Goal: Communication & Community: Share content

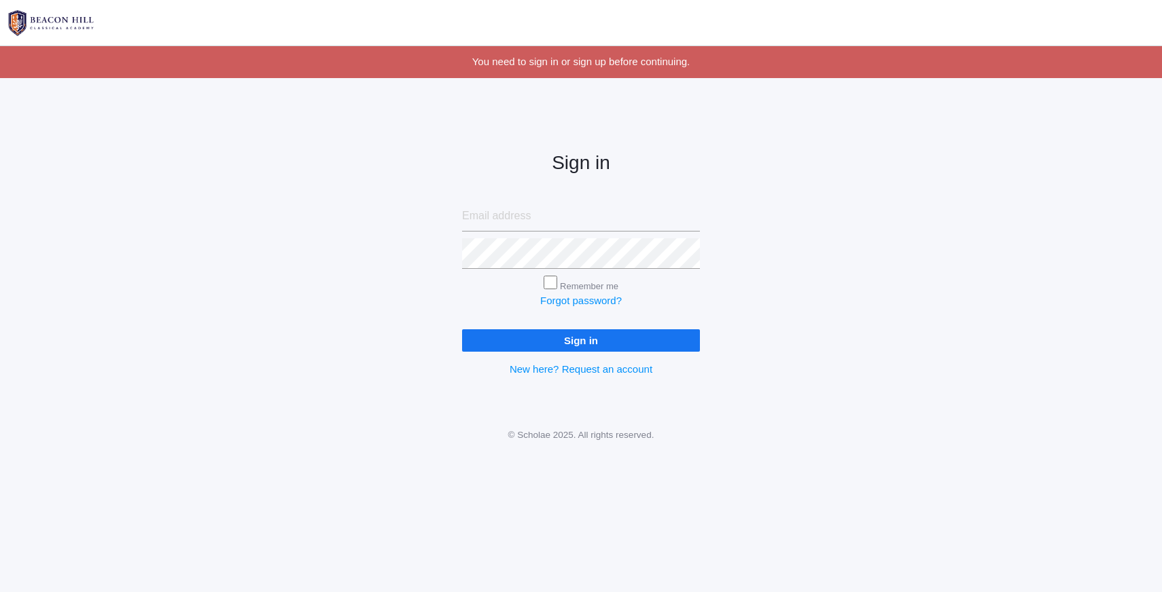
click at [515, 219] on input "email" at bounding box center [581, 216] width 238 height 31
type input "[PERSON_NAME][EMAIL_ADDRESS][DOMAIN_NAME]"
click at [595, 339] on input "Sign in" at bounding box center [581, 341] width 238 height 22
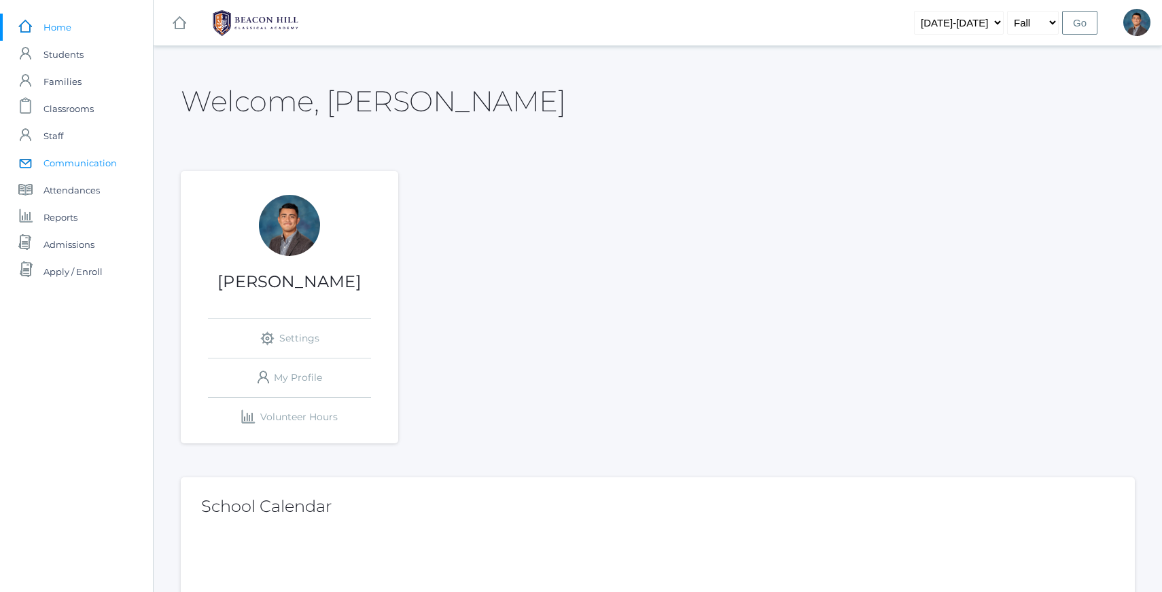
click at [77, 169] on span "Communication" at bounding box center [79, 162] width 73 height 27
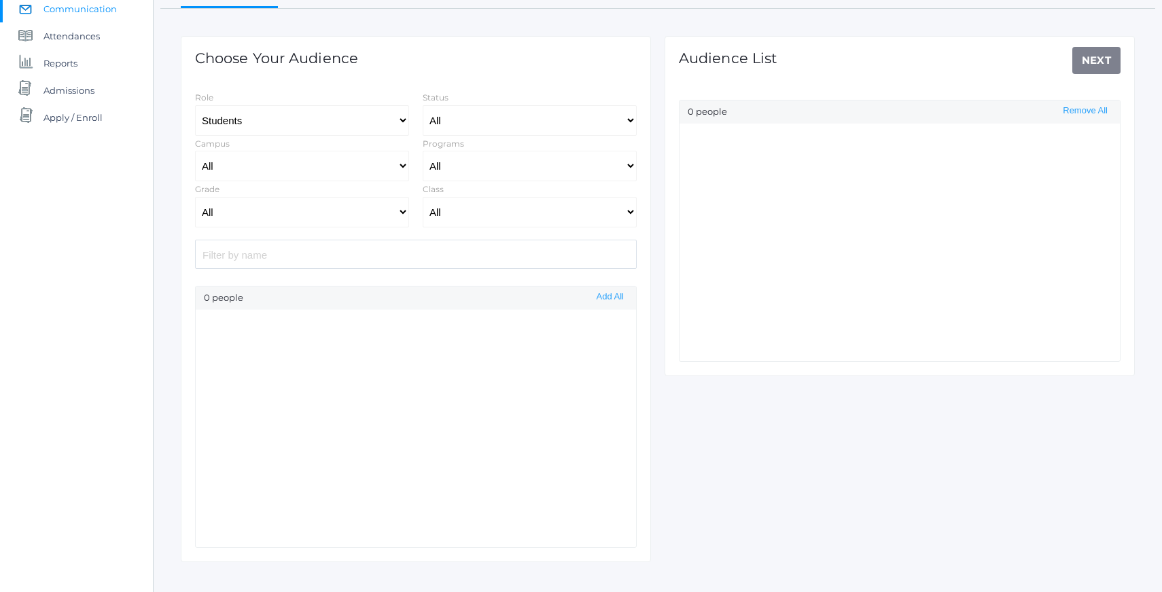
scroll to position [173, 0]
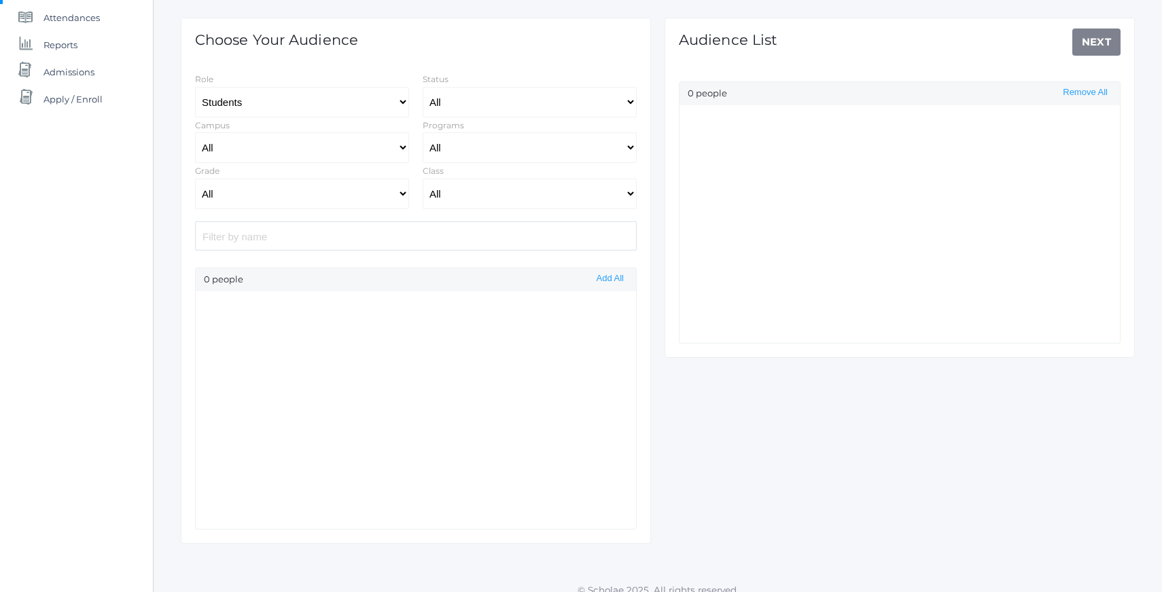
select select "Enrolled"
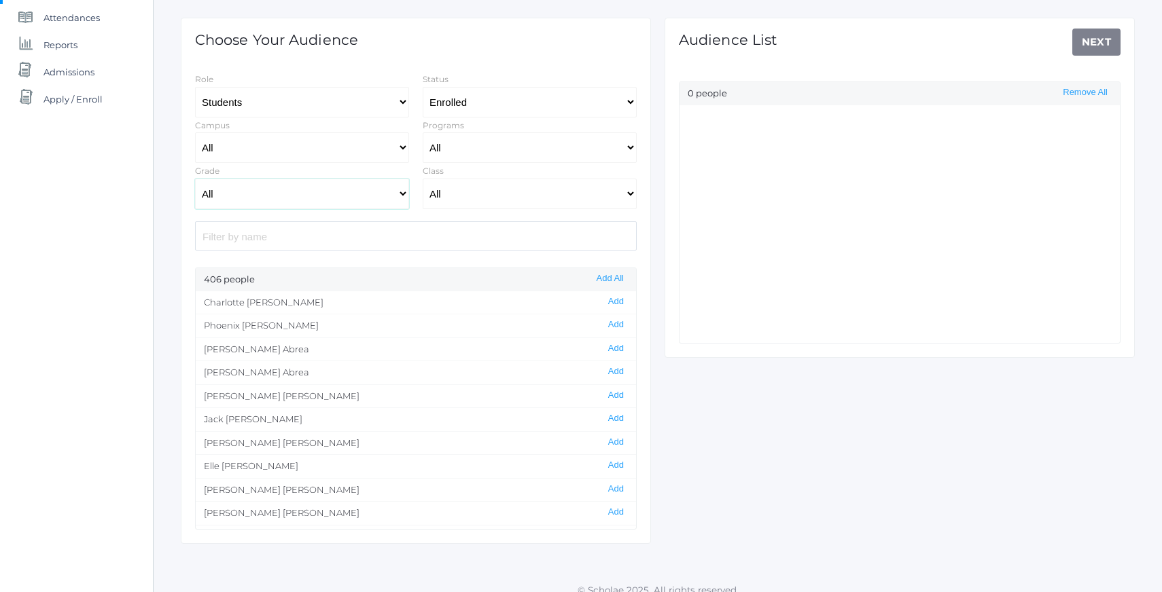
click at [366, 196] on select "All Grammar - Kindergarten - 1st Grade - 2nd Grade - 3rd Grade - 4th Grade - 5t…" at bounding box center [302, 194] width 214 height 31
click at [195, 179] on select "All Grammar - Kindergarten - 1st Grade - 2nd Grade - 3rd Grade - 4th Grade - 5t…" at bounding box center [302, 194] width 214 height 31
click at [599, 278] on button "Add All" at bounding box center [609, 279] width 35 height 12
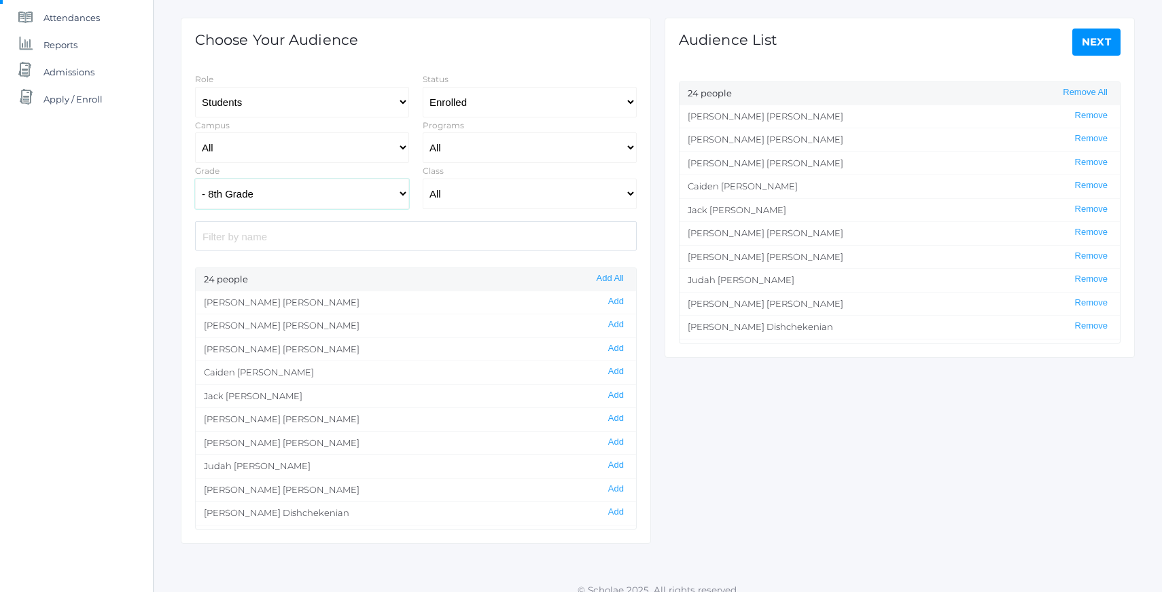
click at [364, 200] on select "All Grammar - Kindergarten - 1st Grade - 2nd Grade - 3rd Grade - 4th Grade - 5t…" at bounding box center [302, 194] width 214 height 31
select select "12"
click at [195, 179] on select "All Grammar - Kindergarten - 1st Grade - 2nd Grade - 3rd Grade - 4th Grade - 5t…" at bounding box center [302, 194] width 214 height 31
click at [604, 277] on button "Add All" at bounding box center [609, 279] width 35 height 12
click at [1120, 37] on div "Audience List Next 49 people Remove All [PERSON_NAME] Remove [PERSON_NAME] Remo…" at bounding box center [899, 188] width 470 height 340
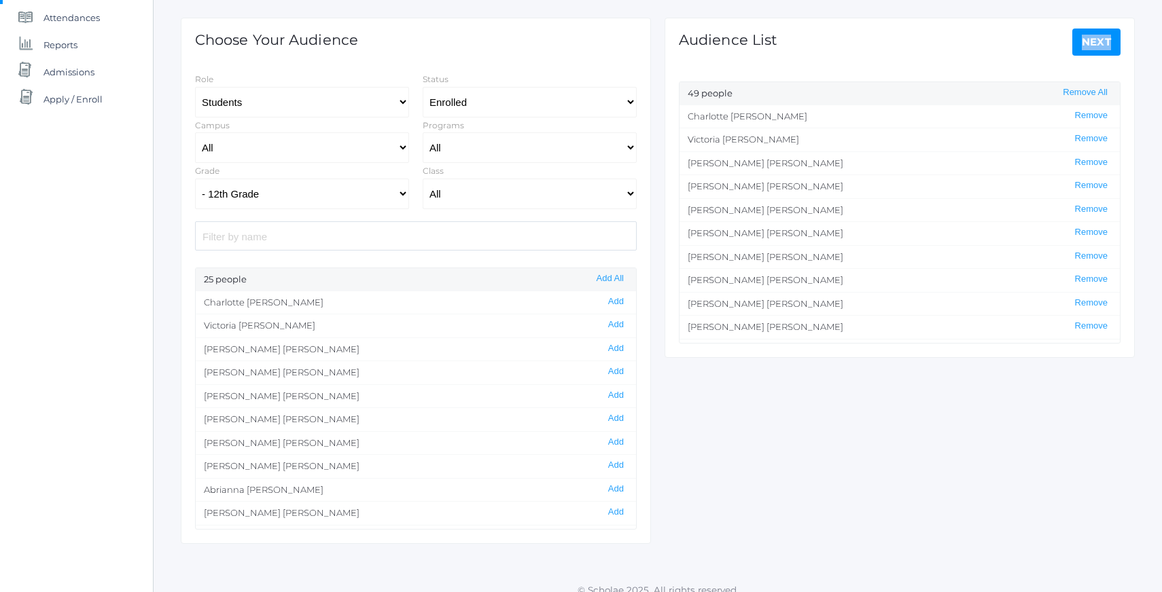
click at [1100, 36] on link "Next" at bounding box center [1096, 42] width 49 height 27
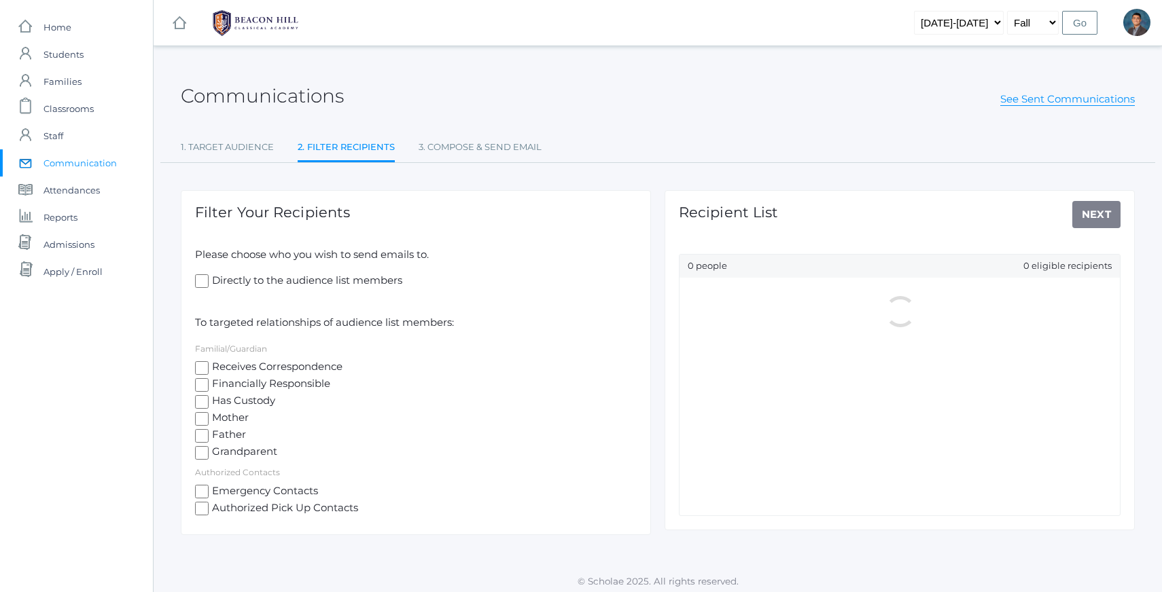
click at [219, 423] on span "Mother" at bounding box center [229, 418] width 40 height 17
click at [209, 423] on input "Mother" at bounding box center [202, 419] width 14 height 14
checkbox input "true"
click at [221, 436] on span "Father" at bounding box center [227, 435] width 37 height 17
click at [209, 436] on input "Father" at bounding box center [202, 436] width 14 height 14
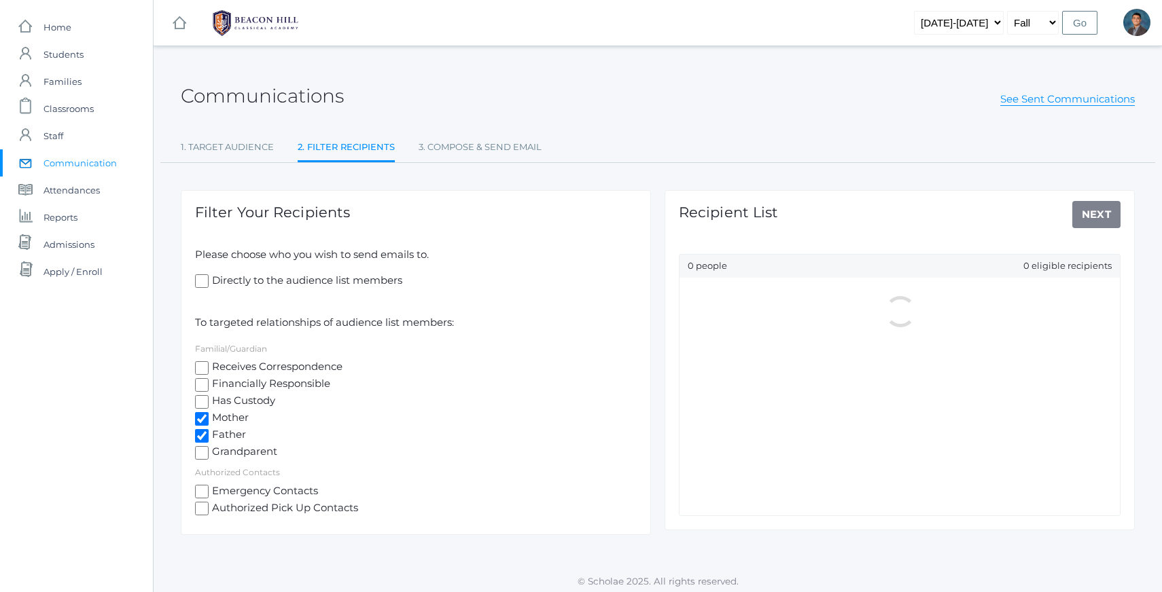
checkbox input "true"
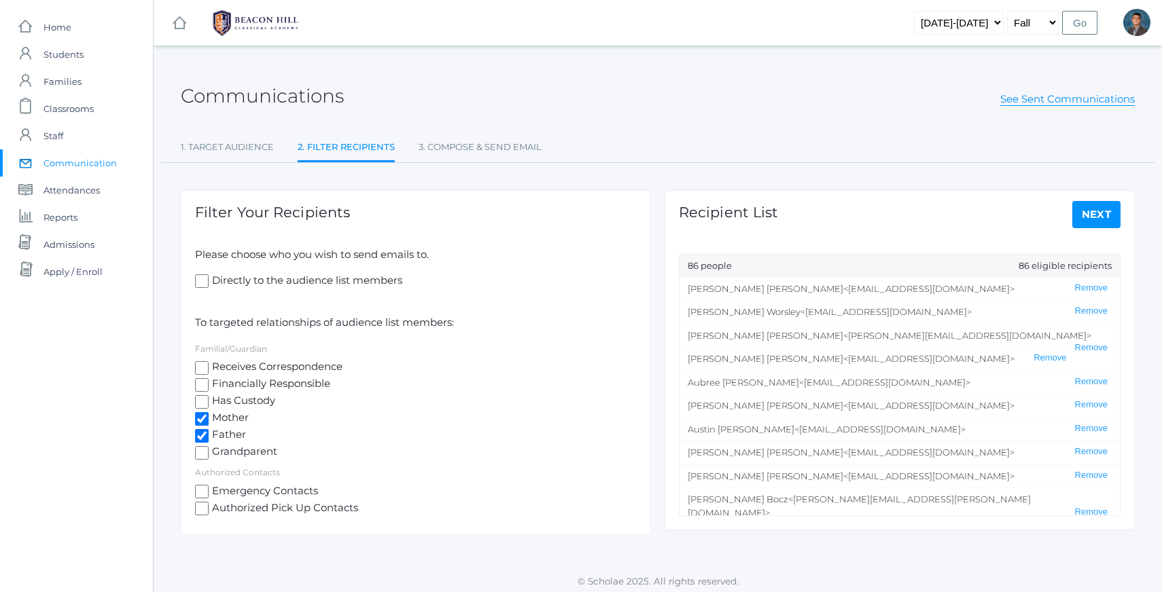
click at [1107, 217] on link "Next" at bounding box center [1096, 214] width 49 height 27
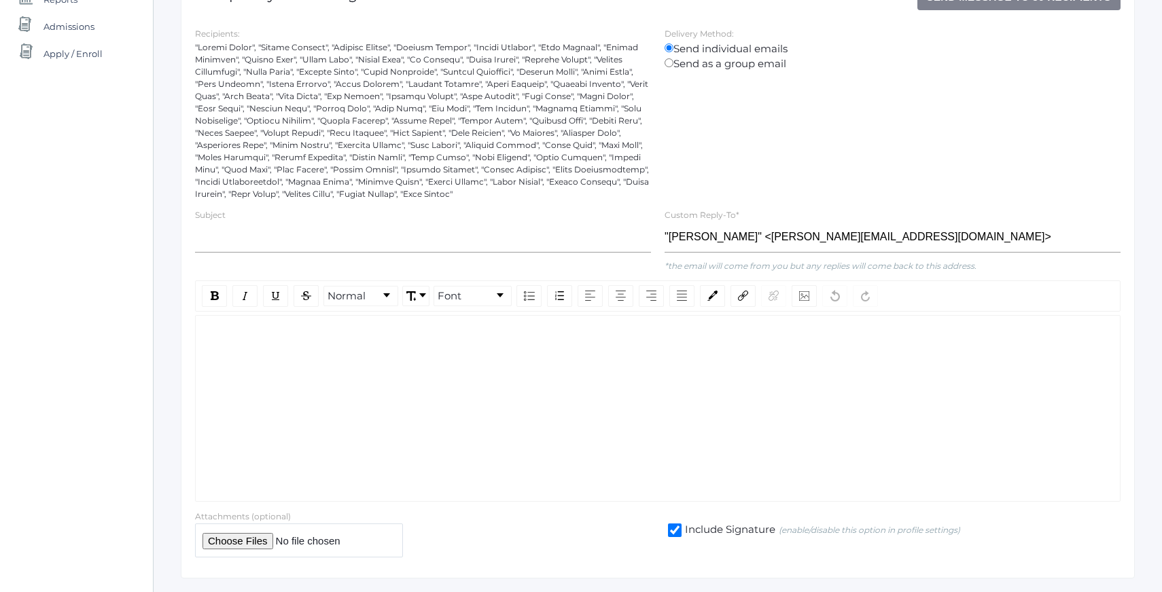
scroll to position [253, 0]
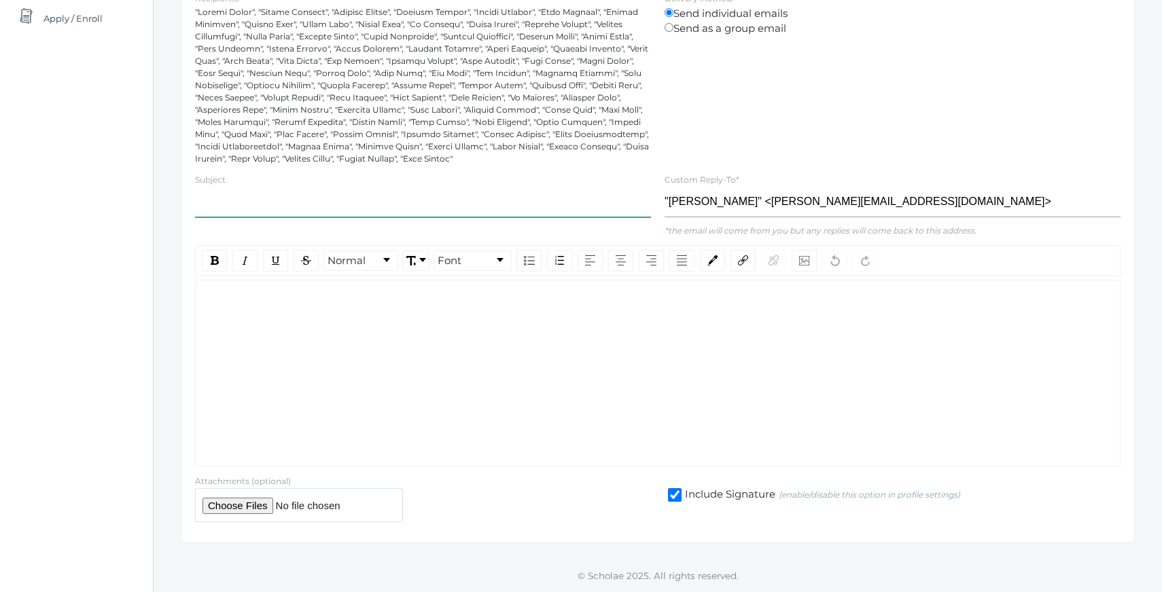
click at [339, 207] on input "text" at bounding box center [423, 202] width 456 height 31
type input "C"
type input "POSTPONED: This Week's Fundraising Meeting"
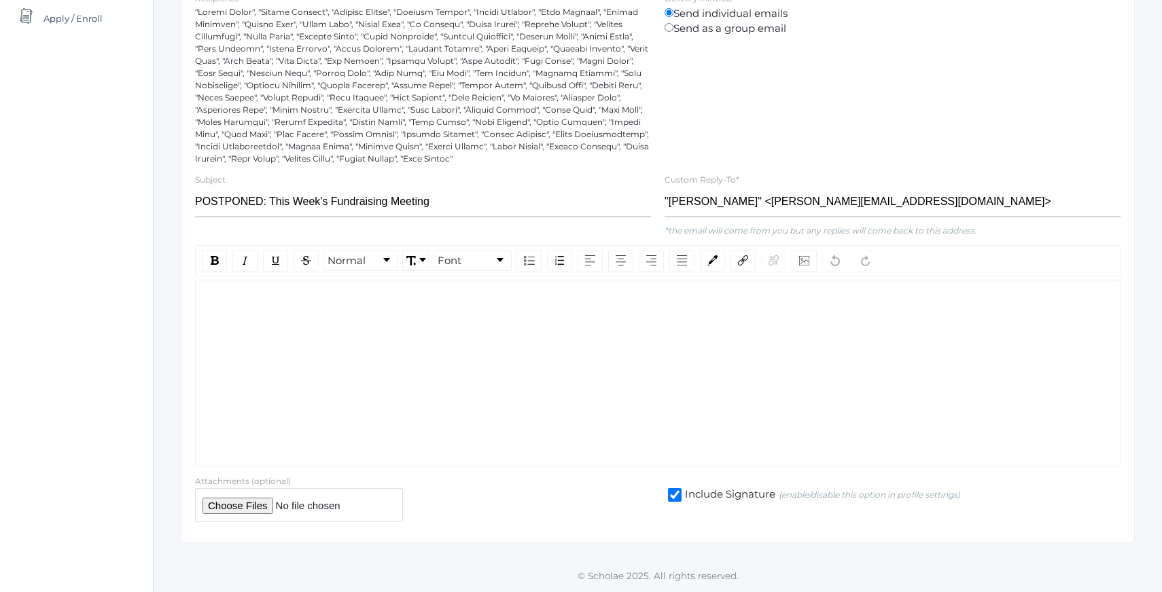
click at [293, 311] on div "rdw-wrapper" at bounding box center [657, 373] width 925 height 187
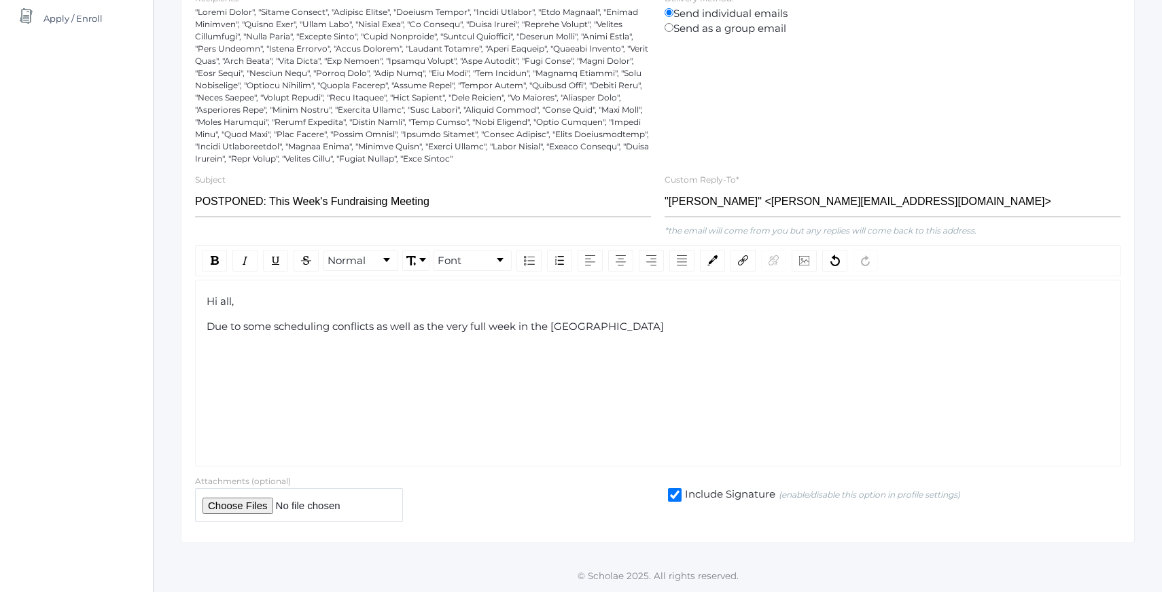
click at [579, 327] on span "Due to some scheduling conflicts as well as the very full week in the [GEOGRAPH…" at bounding box center [435, 326] width 457 height 13
click at [669, 328] on div "Due to some scheduling conflicts as well as the very full week in the [GEOGRAPH…" at bounding box center [658, 327] width 903 height 16
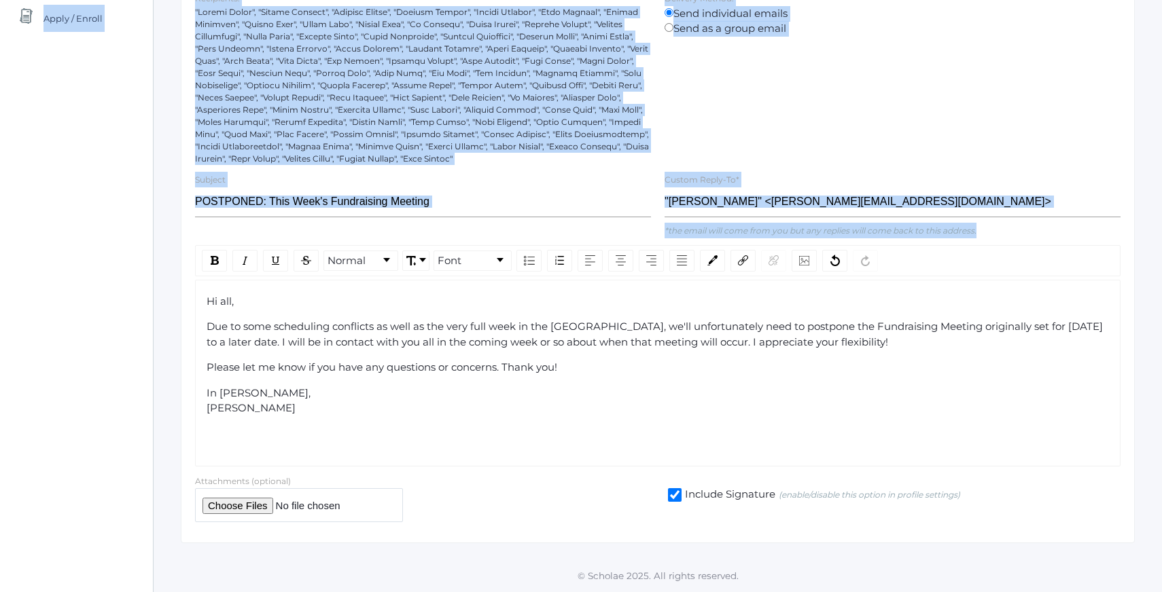
drag, startPoint x: 329, startPoint y: 414, endPoint x: 143, endPoint y: 273, distance: 233.7
click at [141, 272] on div "icons/ui/navigation/home Created with Sketch. Home icons/user/plain Created wit…" at bounding box center [581, 170] width 1162 height 846
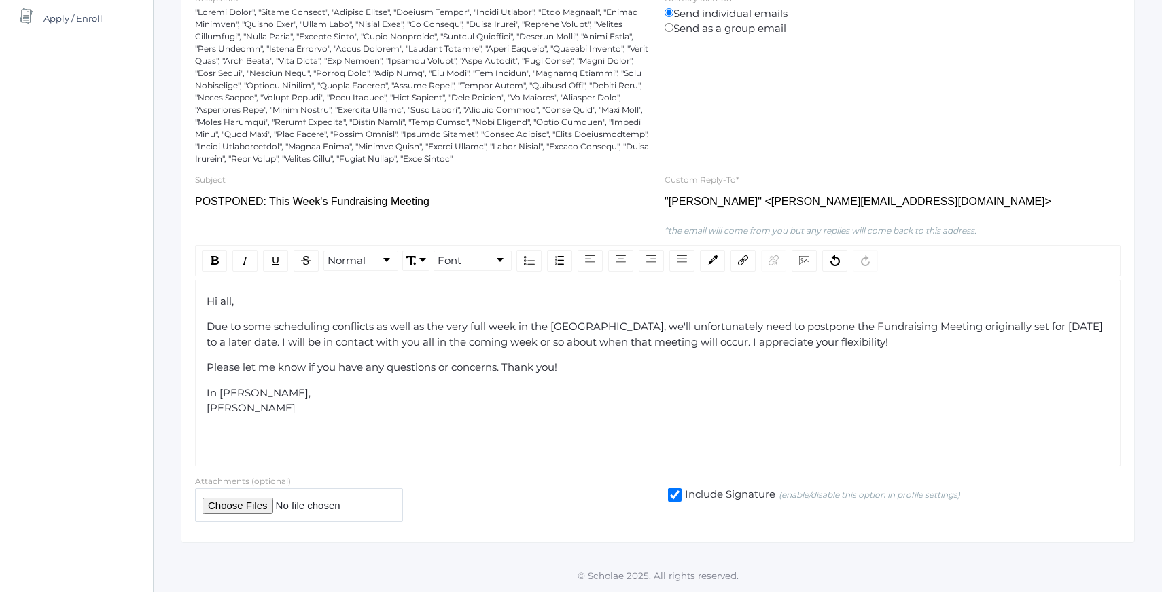
click at [208, 303] on span "Hi all," at bounding box center [220, 301] width 27 height 13
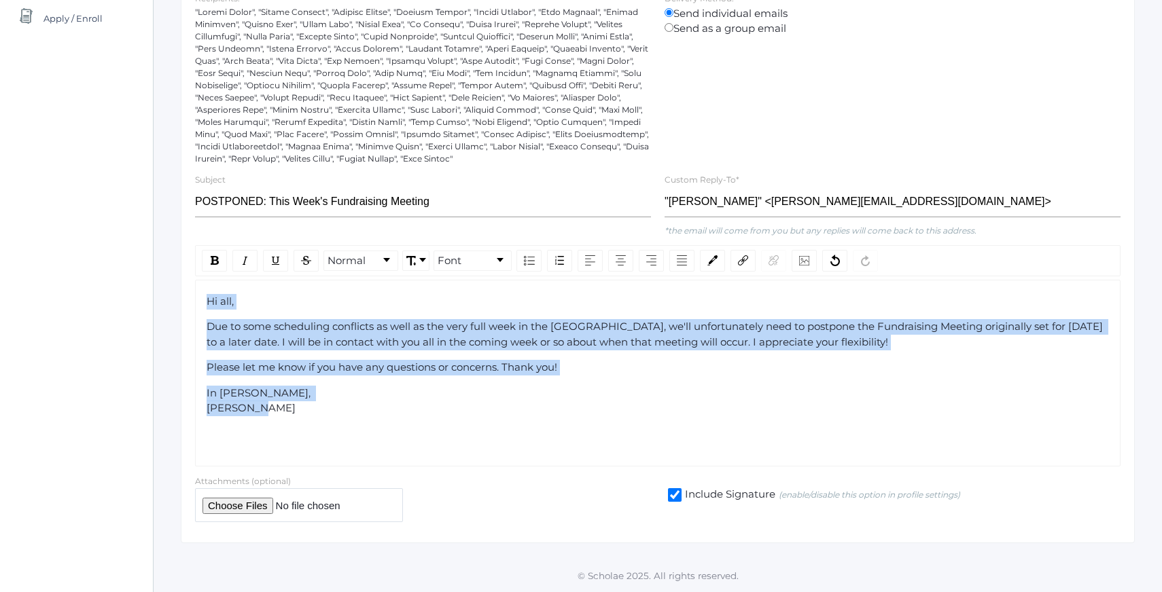
drag, startPoint x: 208, startPoint y: 303, endPoint x: 327, endPoint y: 427, distance: 172.0
click at [327, 429] on div "Hi all, Due to some scheduling conflicts as well as the very full week in the […" at bounding box center [657, 373] width 925 height 187
click at [478, 260] on link "Font" at bounding box center [472, 260] width 77 height 19
click at [481, 294] on li "[US_STATE]" at bounding box center [482, 296] width 94 height 17
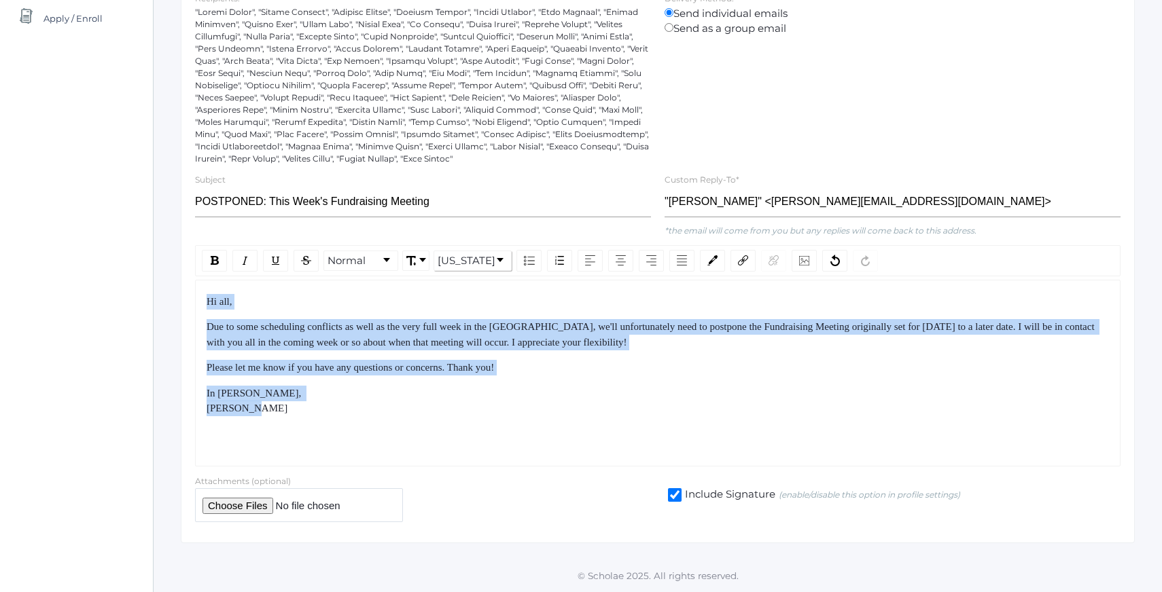
click at [338, 336] on span "Due to some scheduling conflicts as well as the very full week in the [GEOGRAPH…" at bounding box center [652, 334] width 890 height 26
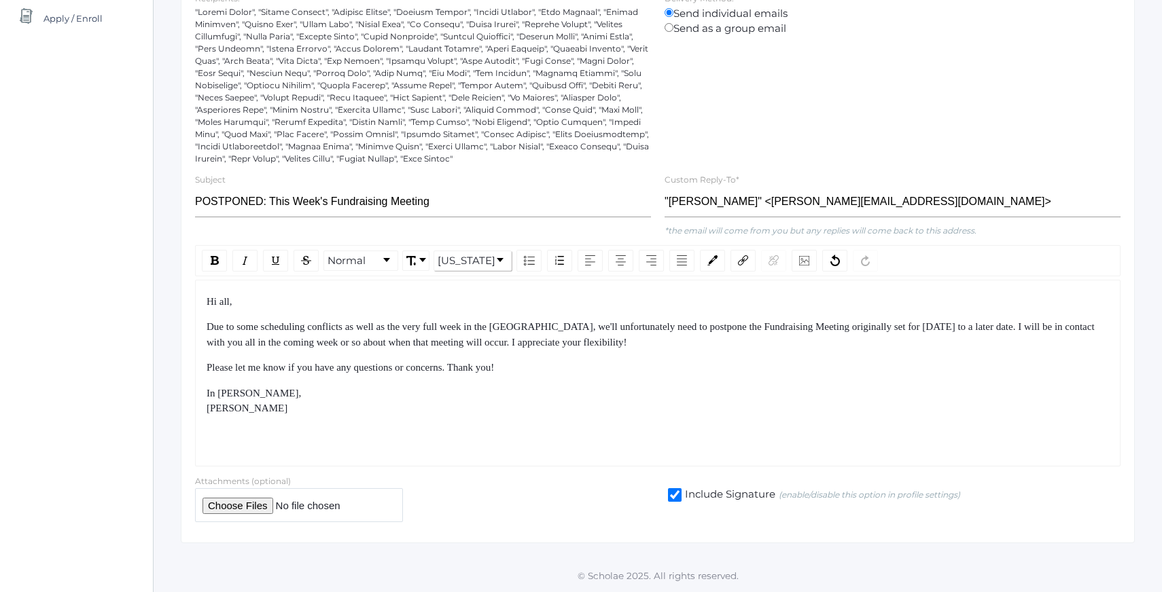
click at [272, 293] on div "Hi all, Due to some scheduling conflicts as well as the very full week in the […" at bounding box center [657, 373] width 925 height 187
drag, startPoint x: 272, startPoint y: 293, endPoint x: 362, endPoint y: 406, distance: 144.1
click at [361, 404] on div "Hi all, Due to some scheduling conflicts as well as the very full week in the […" at bounding box center [657, 373] width 925 height 187
click at [362, 406] on div "In [PERSON_NAME], [PERSON_NAME]" at bounding box center [658, 401] width 903 height 31
click at [353, 332] on span "Due to some scheduling conflicts as well as the very full week in the [GEOGRAPH…" at bounding box center [652, 334] width 890 height 26
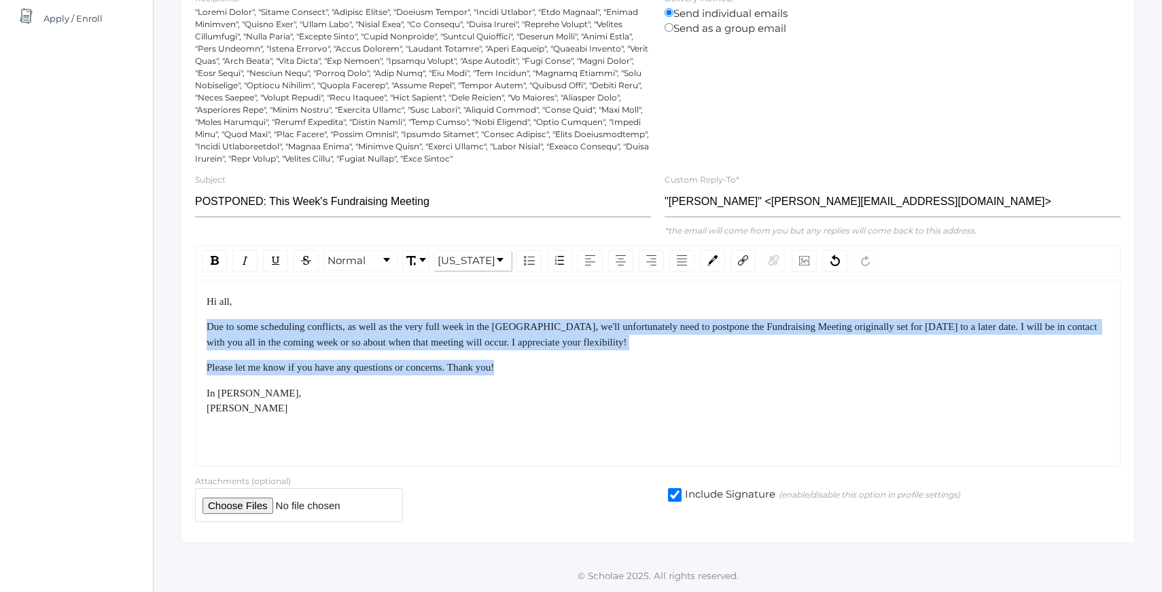
drag, startPoint x: 345, startPoint y: 309, endPoint x: 383, endPoint y: 400, distance: 98.7
click at [383, 400] on div "Hi all, Due to some scheduling conflicts, as well as the very full week in the …" at bounding box center [658, 355] width 903 height 122
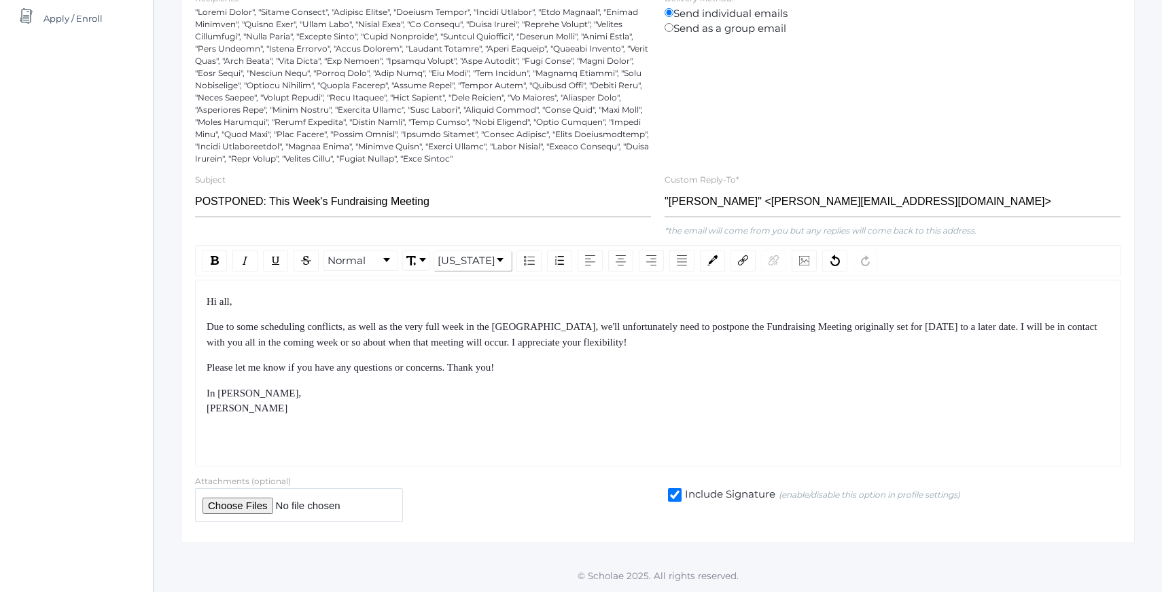
click at [387, 407] on div "In [PERSON_NAME], [PERSON_NAME]" at bounding box center [658, 401] width 903 height 31
drag, startPoint x: 387, startPoint y: 407, endPoint x: 342, endPoint y: 296, distance: 119.5
click at [342, 296] on div "Hi all, Due to some scheduling conflicts, as well as the very full week in the …" at bounding box center [658, 355] width 903 height 122
click at [342, 296] on div "Hi all," at bounding box center [658, 302] width 903 height 16
drag, startPoint x: 342, startPoint y: 296, endPoint x: 428, endPoint y: 411, distance: 143.6
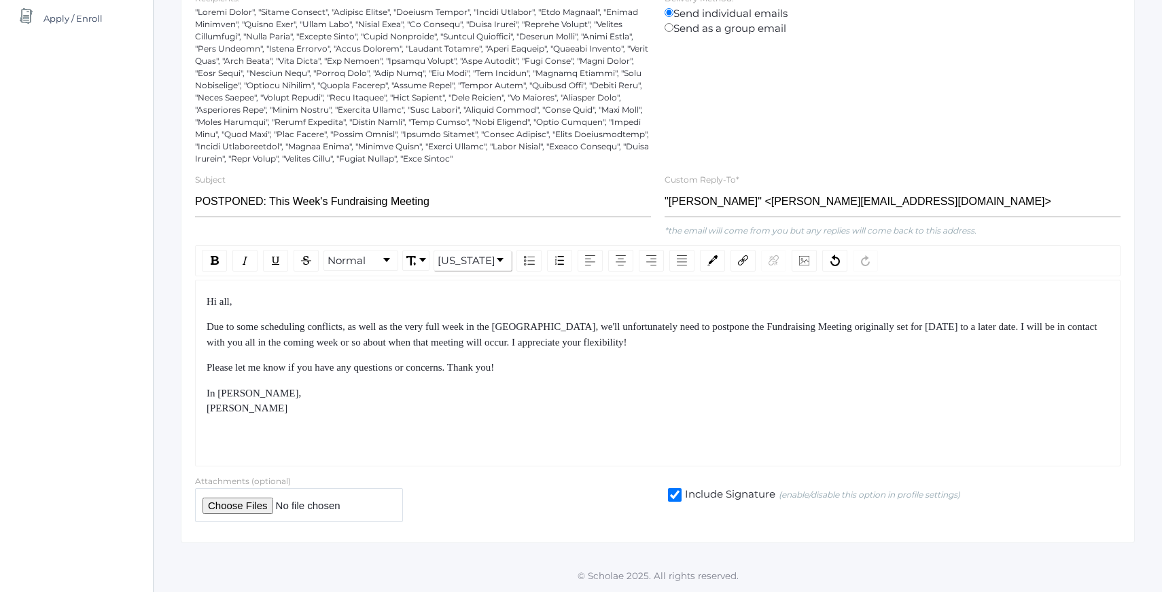
click at [425, 408] on div "Hi all, Due to some scheduling conflicts, as well as the very full week in the …" at bounding box center [658, 355] width 903 height 122
click at [428, 411] on div "In [PERSON_NAME], [PERSON_NAME]" at bounding box center [658, 401] width 903 height 31
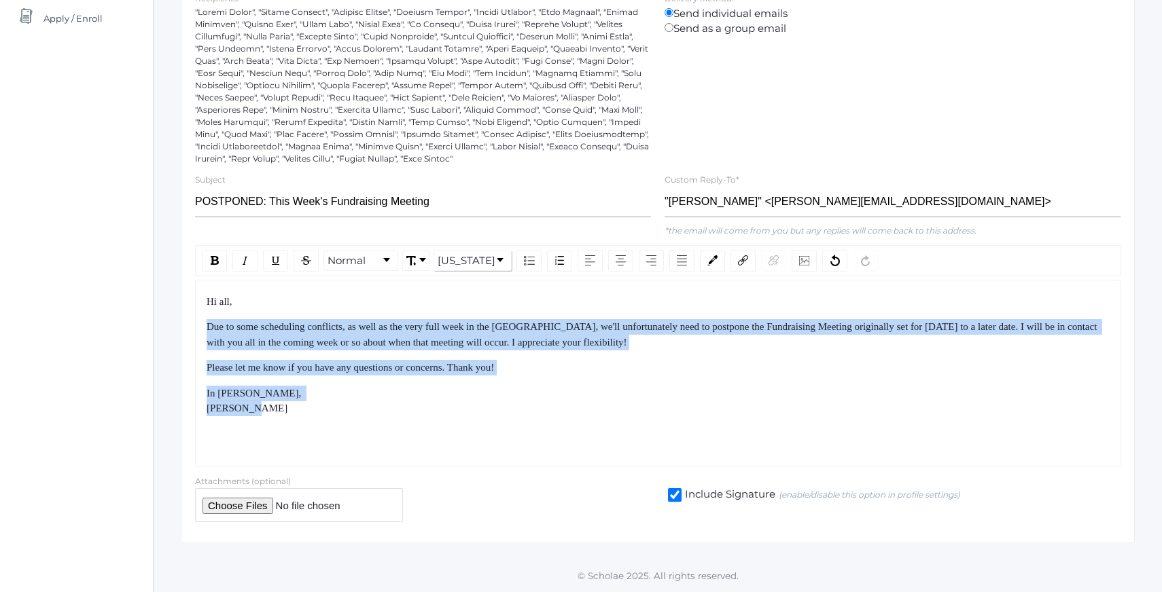
drag, startPoint x: 428, startPoint y: 411, endPoint x: 383, endPoint y: 313, distance: 107.6
click at [385, 317] on div "Hi all, Due to some scheduling conflicts, as well as the very full week in the …" at bounding box center [658, 355] width 903 height 122
click at [383, 313] on div "Hi all, Due to some scheduling conflicts, as well as the very full week in the …" at bounding box center [658, 355] width 903 height 122
drag, startPoint x: 383, startPoint y: 313, endPoint x: 446, endPoint y: 409, distance: 114.8
click at [443, 406] on div "Hi all, Due to some scheduling conflicts, as well as the very full week in the …" at bounding box center [658, 355] width 903 height 122
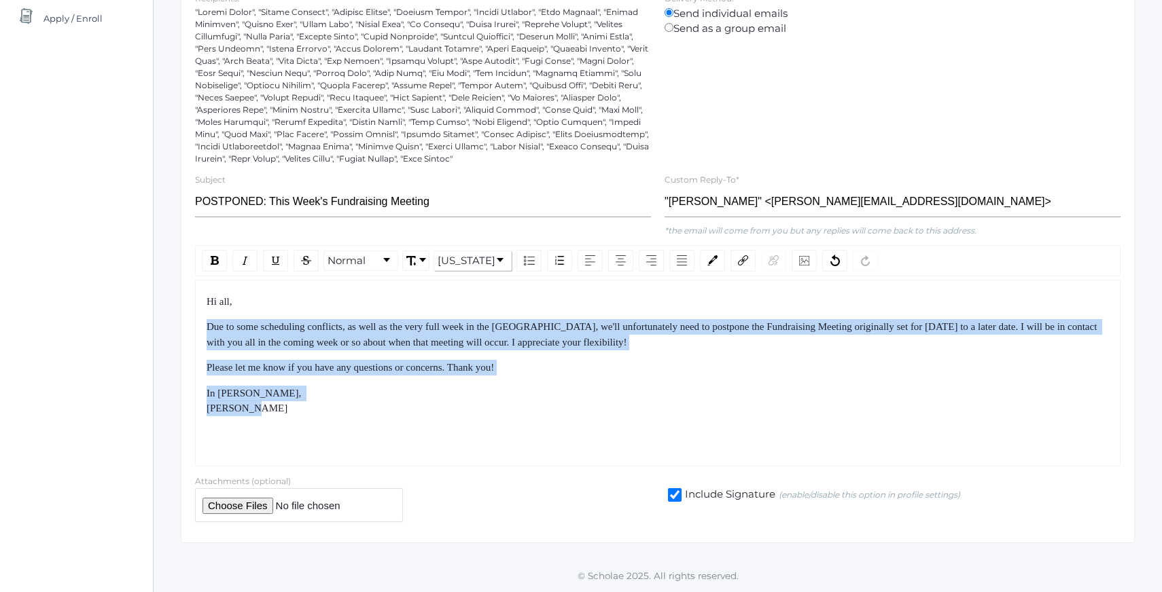
click at [446, 409] on div "In [PERSON_NAME], [PERSON_NAME]" at bounding box center [658, 401] width 903 height 31
drag, startPoint x: 342, startPoint y: 307, endPoint x: 418, endPoint y: 392, distance: 114.0
click at [393, 368] on div "Hi all, Due to some scheduling conflicts, as well as the very full week in the …" at bounding box center [658, 355] width 903 height 122
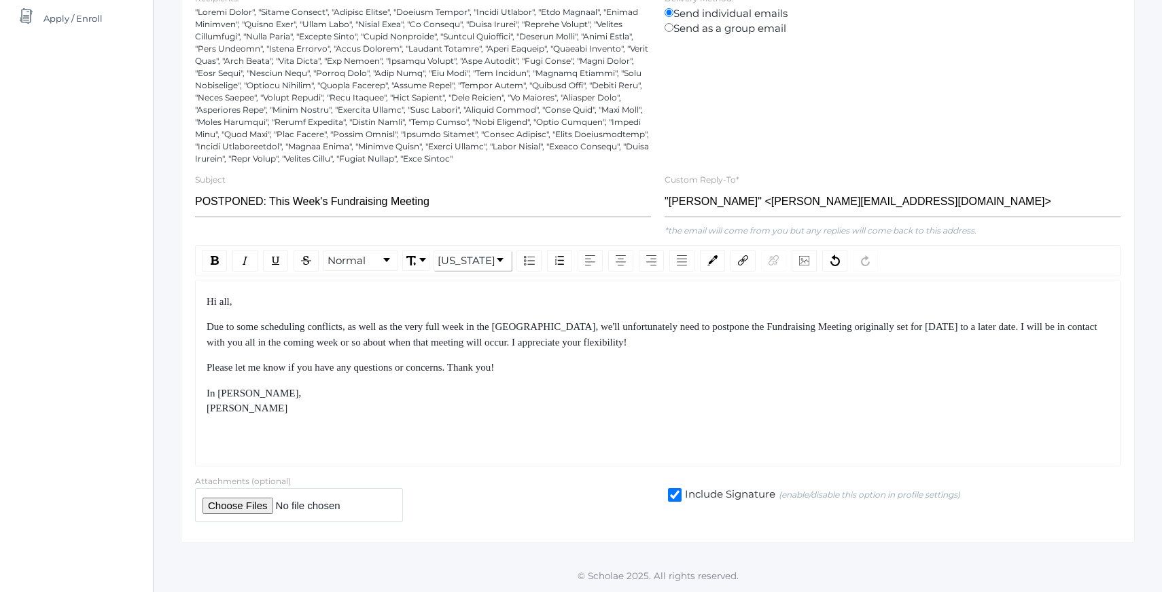
click at [418, 392] on div "In [PERSON_NAME], [PERSON_NAME]" at bounding box center [658, 401] width 903 height 31
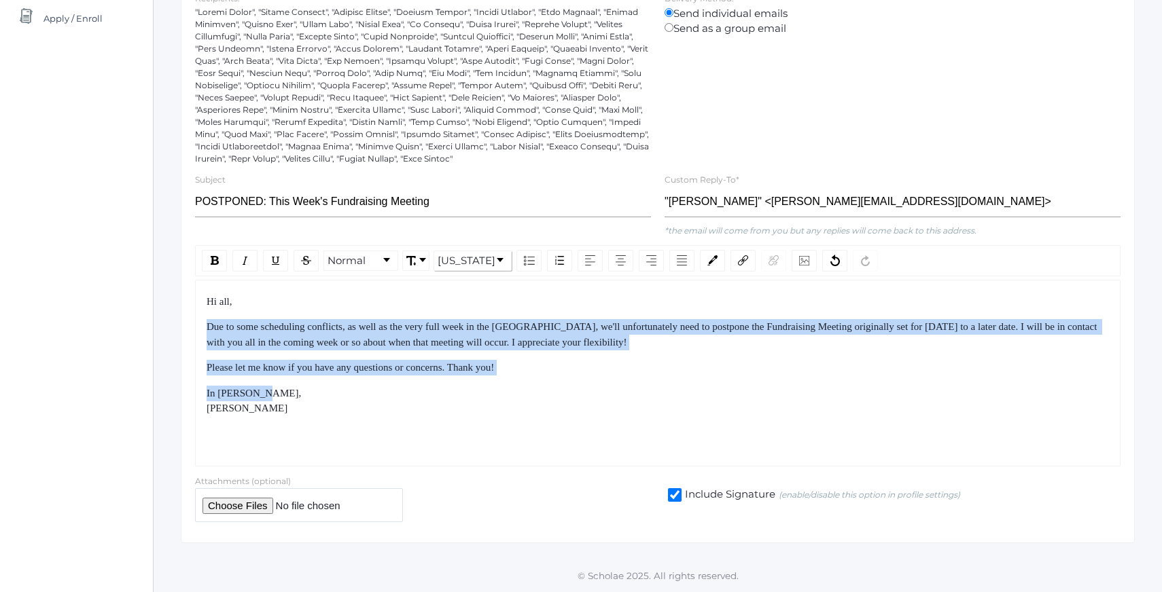
drag, startPoint x: 418, startPoint y: 392, endPoint x: 351, endPoint y: 313, distance: 103.2
click at [353, 315] on div "Hi all, Due to some scheduling conflicts, as well as the very full week in the …" at bounding box center [658, 355] width 903 height 122
click at [351, 313] on div "Hi all, Due to some scheduling conflicts, as well as the very full week in the …" at bounding box center [658, 355] width 903 height 122
drag, startPoint x: 351, startPoint y: 313, endPoint x: 401, endPoint y: 406, distance: 105.5
click at [399, 404] on div "Hi all, Due to some scheduling conflicts, as well as the very full week in the …" at bounding box center [658, 355] width 903 height 122
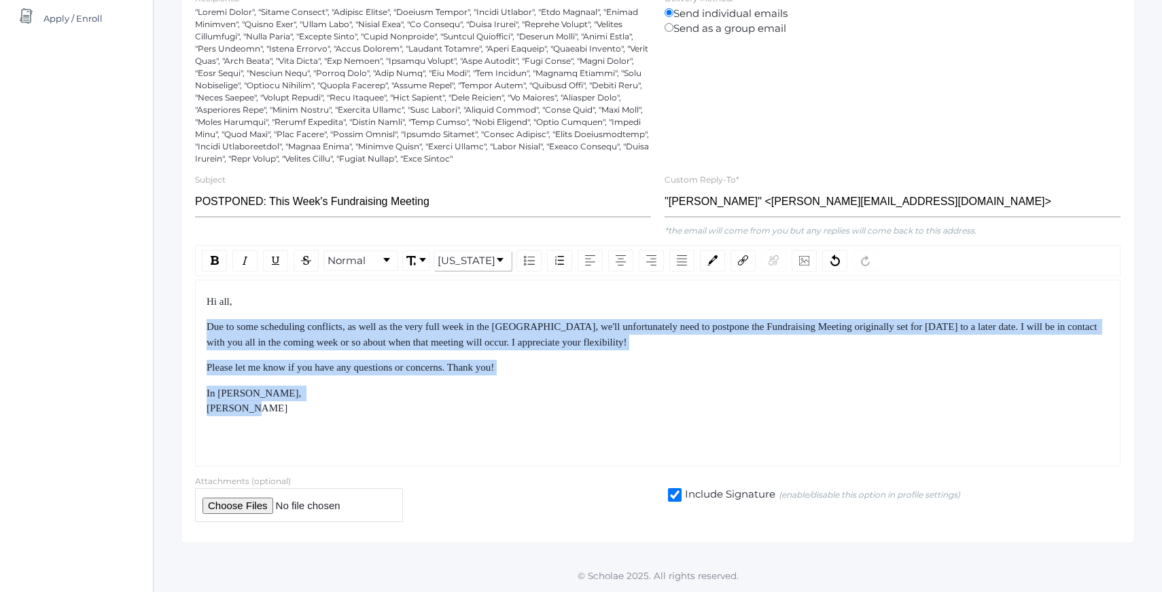
click at [401, 406] on div "In [PERSON_NAME], [PERSON_NAME]" at bounding box center [658, 401] width 903 height 31
drag, startPoint x: 401, startPoint y: 406, endPoint x: 357, endPoint y: 317, distance: 99.1
click at [358, 318] on div "Hi all, Due to some scheduling conflicts, as well as the very full week in the …" at bounding box center [658, 355] width 903 height 122
click at [357, 317] on div "Hi all, Due to some scheduling conflicts, as well as the very full week in the …" at bounding box center [658, 355] width 903 height 122
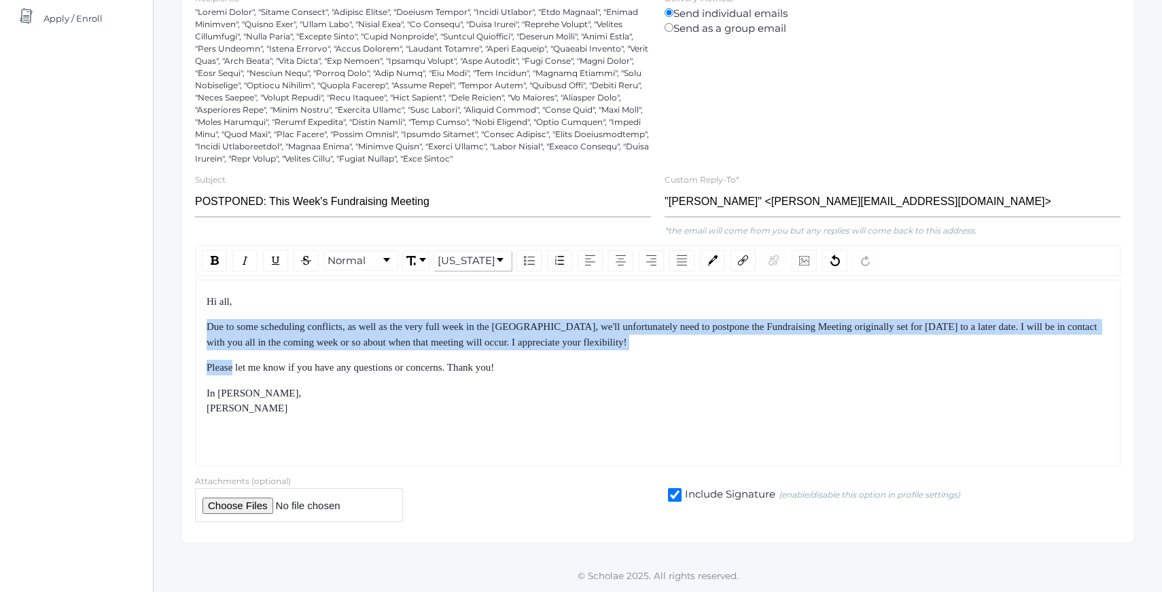
drag, startPoint x: 357, startPoint y: 317, endPoint x: 400, endPoint y: 402, distance: 94.5
click at [396, 393] on div "Hi all, Due to some scheduling conflicts, as well as the very full week in the …" at bounding box center [658, 355] width 903 height 122
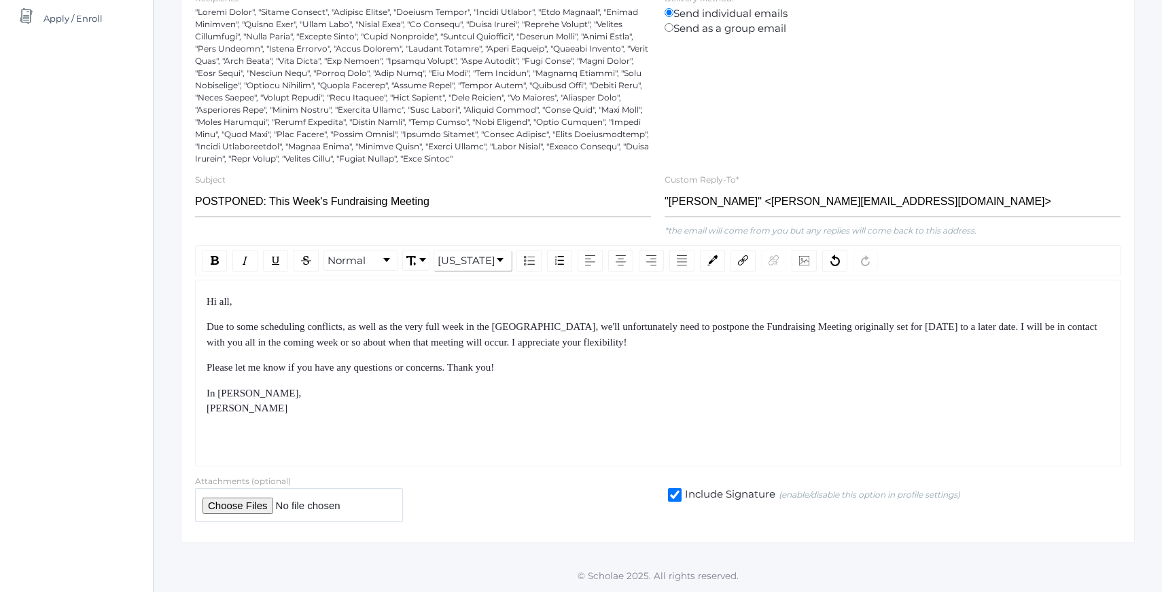
click at [400, 402] on div "In [PERSON_NAME], [PERSON_NAME]" at bounding box center [658, 401] width 903 height 31
click at [464, 344] on span "Due to some scheduling conflicts, as well as the very full week in the [GEOGRAP…" at bounding box center [653, 334] width 893 height 26
drag, startPoint x: 464, startPoint y: 344, endPoint x: 472, endPoint y: 344, distance: 8.2
click at [472, 344] on span "Due to some scheduling conflicts, as well as the very full week in the [GEOGRAP…" at bounding box center [653, 334] width 893 height 26
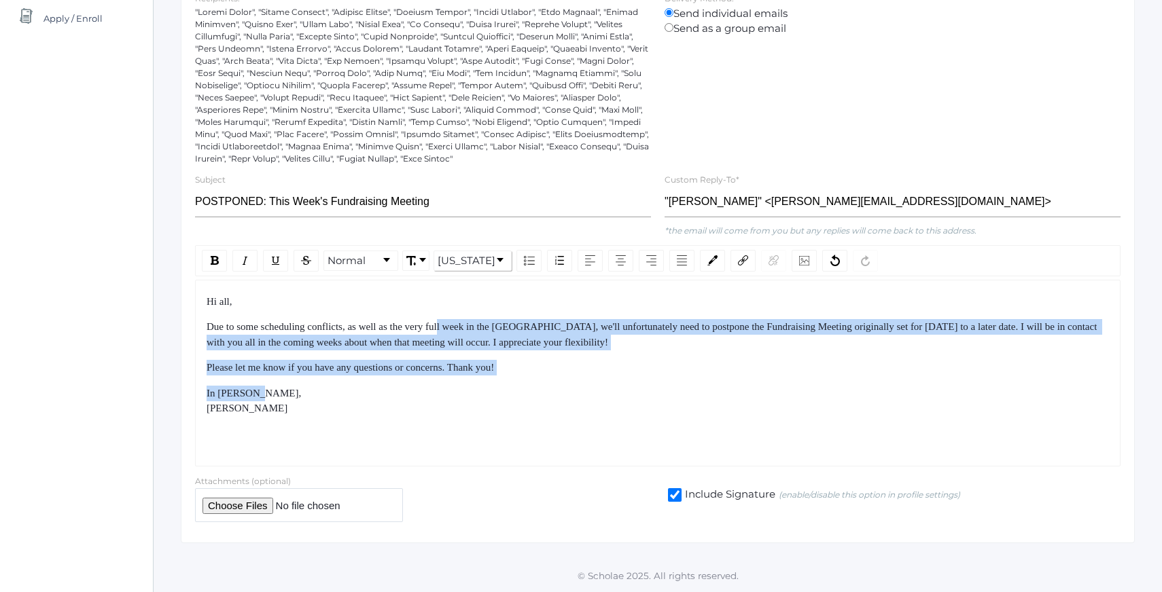
drag, startPoint x: 487, startPoint y: 387, endPoint x: 452, endPoint y: 325, distance: 70.9
click at [453, 327] on div "Hi all, Due to some scheduling conflicts, as well as the very full week in the …" at bounding box center [658, 355] width 903 height 122
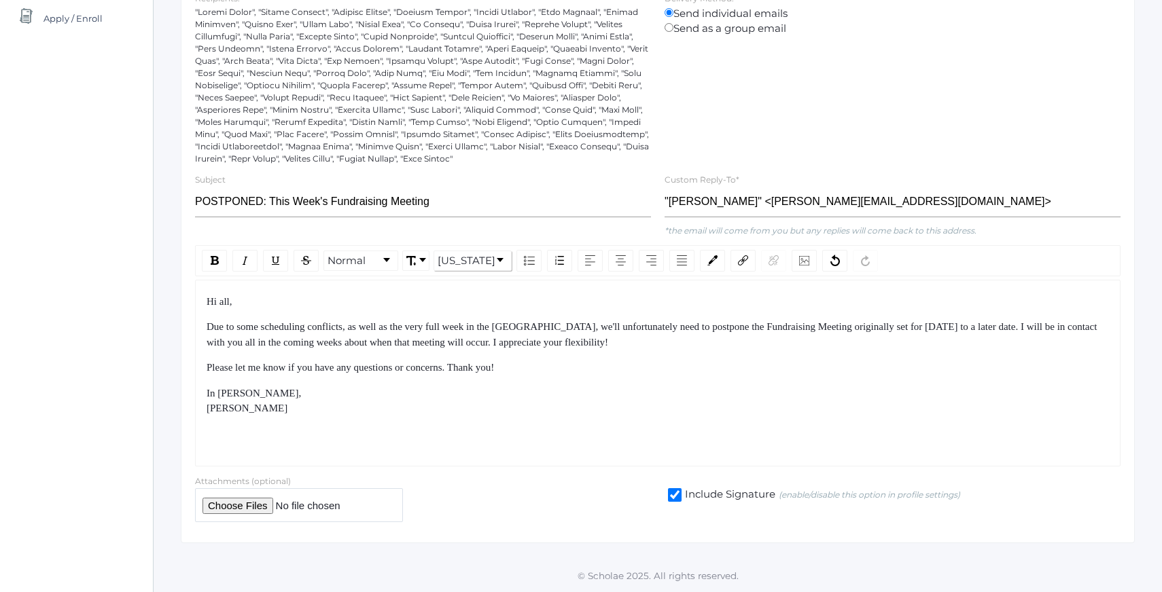
click at [452, 325] on span "Due to some scheduling conflicts, as well as the very full week in the [GEOGRAP…" at bounding box center [653, 334] width 893 height 26
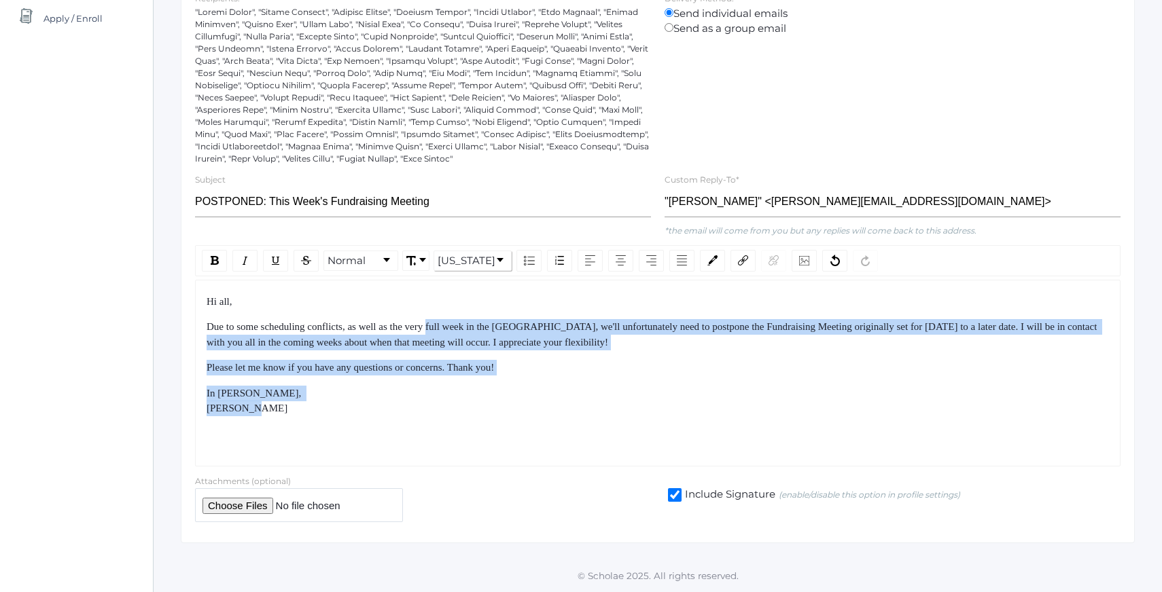
drag, startPoint x: 452, startPoint y: 325, endPoint x: 490, endPoint y: 420, distance: 101.6
click at [486, 414] on div "Hi all, Due to some scheduling conflicts, as well as the very full week in the …" at bounding box center [658, 355] width 903 height 122
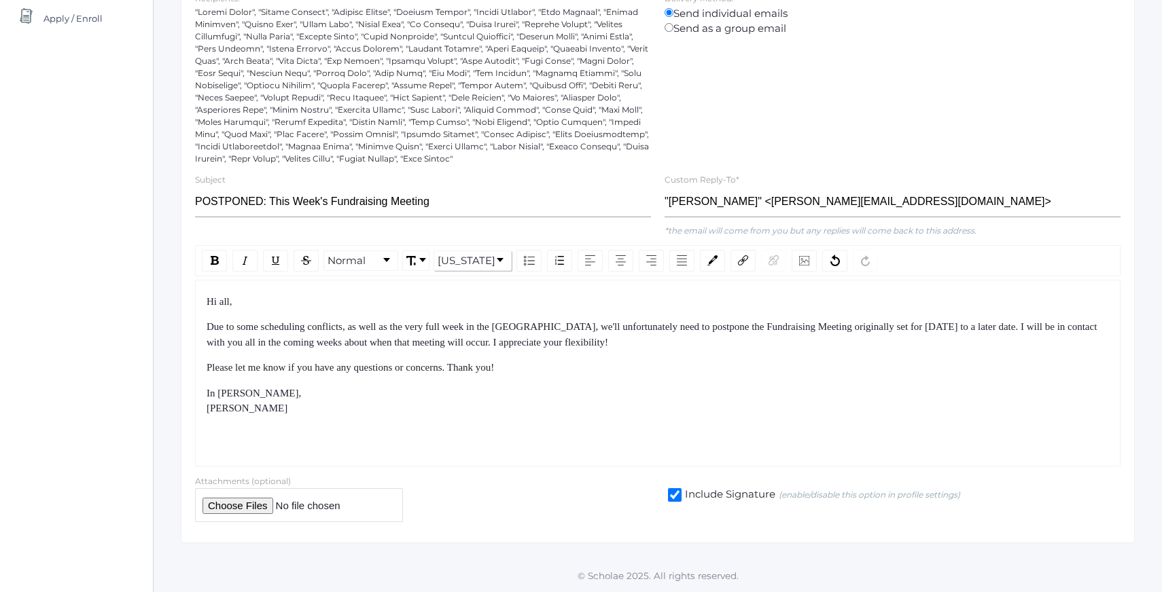
click at [490, 420] on div "Hi all, Due to some scheduling conflicts, as well as the very full week in the …" at bounding box center [657, 373] width 925 height 187
drag, startPoint x: 490, startPoint y: 420, endPoint x: 430, endPoint y: 316, distance: 119.9
click at [431, 320] on div "Hi all, Due to some scheduling conflicts, as well as the very full week in the …" at bounding box center [657, 373] width 925 height 187
click at [430, 316] on div "Hi all, Due to some scheduling conflicts, as well as the very full week in the …" at bounding box center [658, 355] width 903 height 122
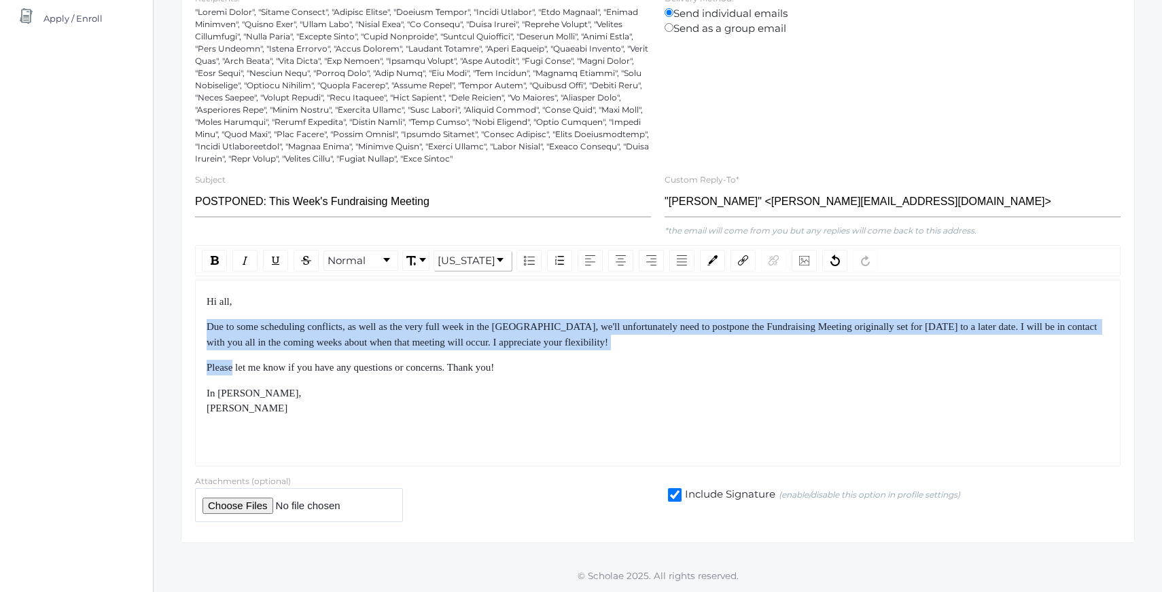
drag, startPoint x: 430, startPoint y: 316, endPoint x: 462, endPoint y: 374, distance: 66.6
click at [454, 366] on div "Hi all, Due to some scheduling conflicts, as well as the very full week in the …" at bounding box center [658, 355] width 903 height 122
click at [462, 374] on div "Please let me know if you have any questions or concerns. Thank you!" at bounding box center [658, 368] width 903 height 16
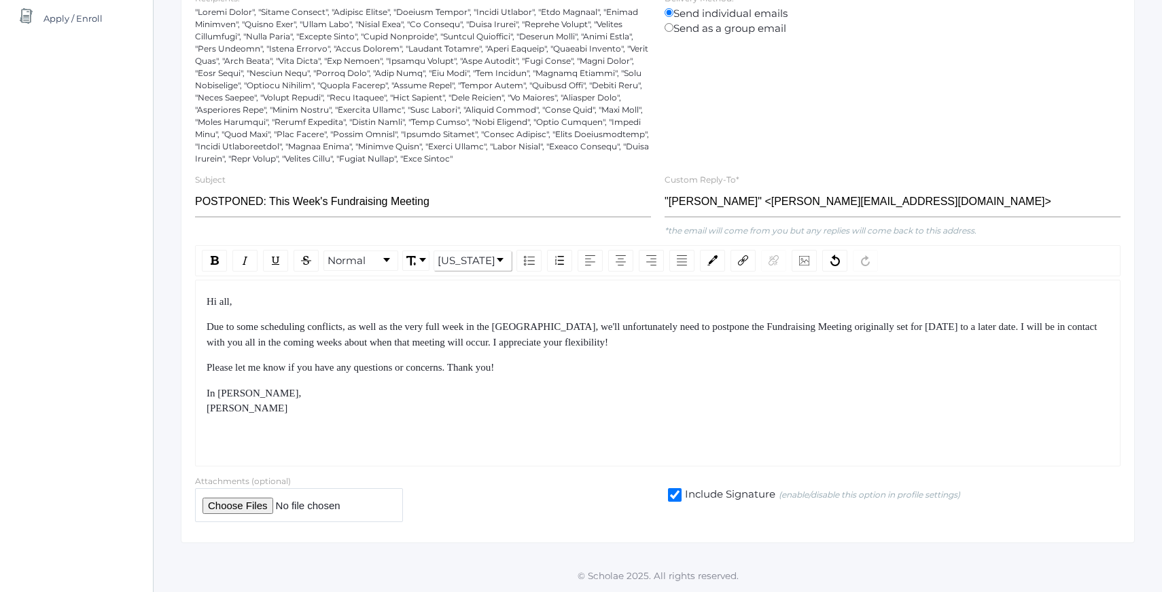
click at [541, 371] on div "Please let me know if you have any questions or concerns. Thank you!" at bounding box center [658, 368] width 903 height 16
click at [438, 197] on input "POSTPONED: This Week's Fundraising Meeting" at bounding box center [423, 202] width 456 height 31
click at [252, 203] on input "POSTPONED: This Week's Fundraising Meeting" at bounding box center [423, 202] width 456 height 31
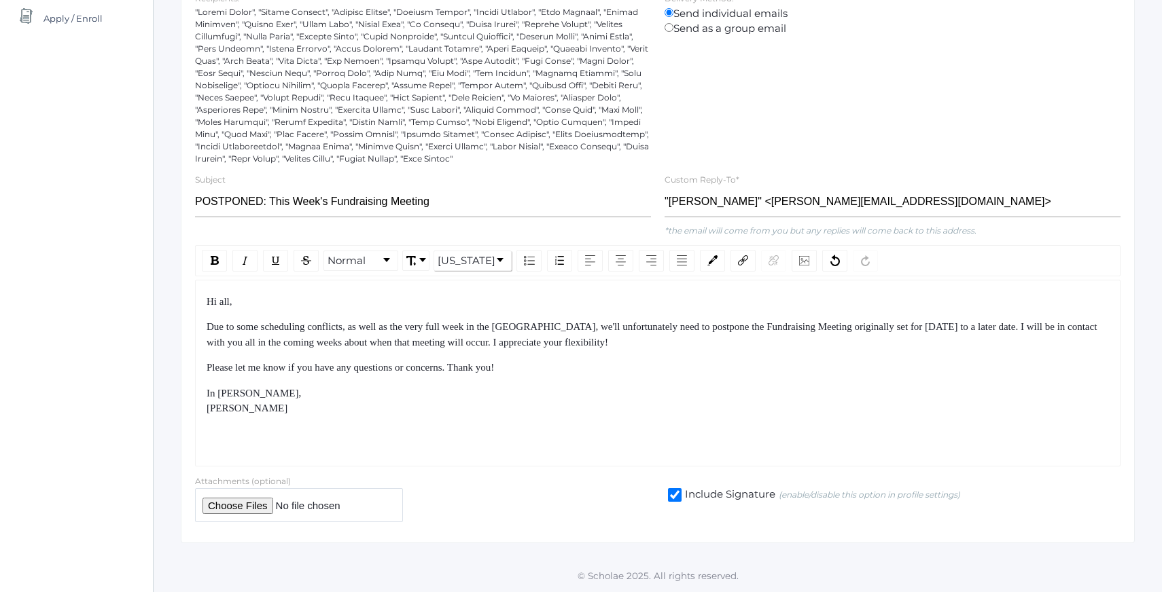
click at [334, 358] on div "Hi all, Due to some scheduling conflicts, as well as the very full week in the …" at bounding box center [658, 355] width 903 height 122
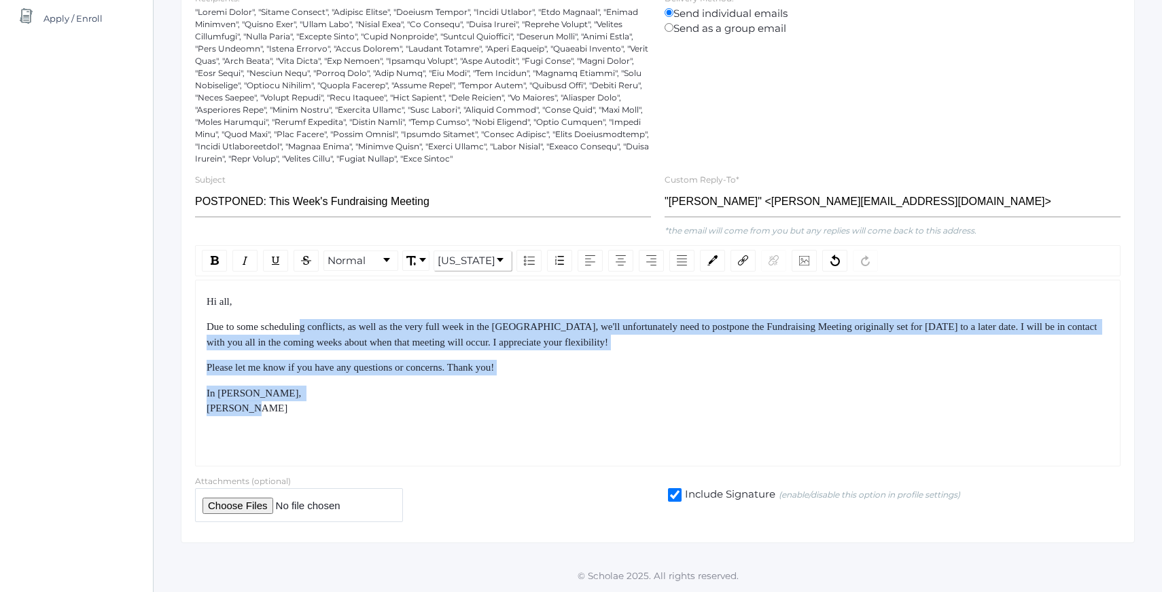
drag, startPoint x: 307, startPoint y: 323, endPoint x: 359, endPoint y: 410, distance: 100.6
click at [355, 404] on div "Hi all, Due to some scheduling conflicts, as well as the very full week in the …" at bounding box center [658, 355] width 903 height 122
click at [359, 410] on div "In [PERSON_NAME], [PERSON_NAME]" at bounding box center [658, 401] width 903 height 31
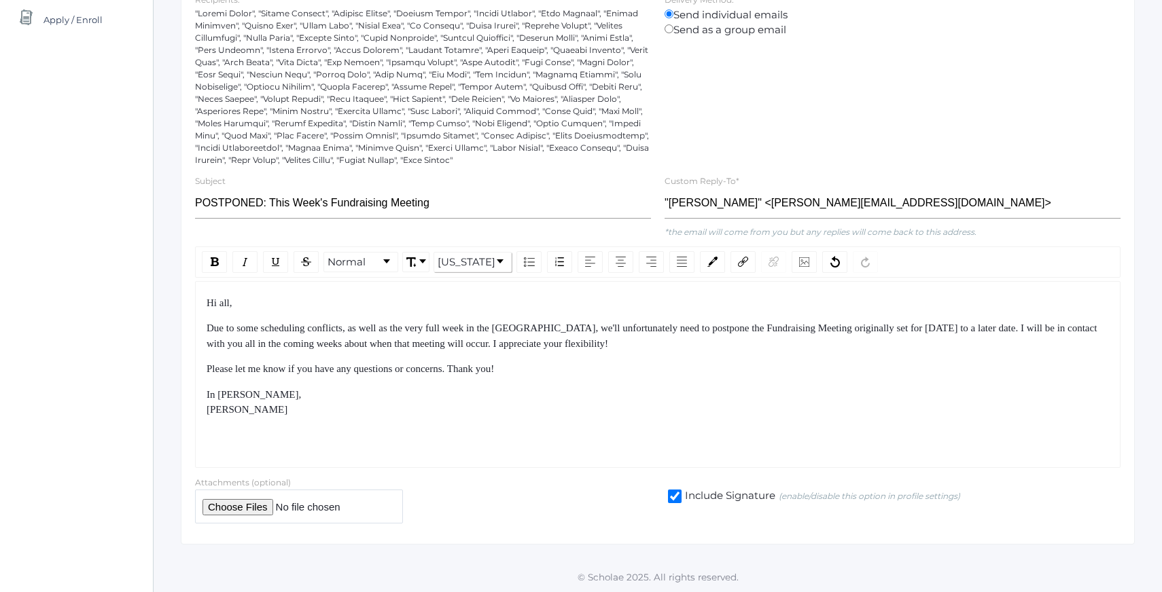
scroll to position [251, 0]
click at [338, 435] on div "Hi all, Due to some scheduling conflicts, as well as the very full week in the …" at bounding box center [657, 376] width 925 height 187
click at [443, 211] on input "POSTPONED: This Week's Fundraising Meeting" at bounding box center [423, 205] width 456 height 31
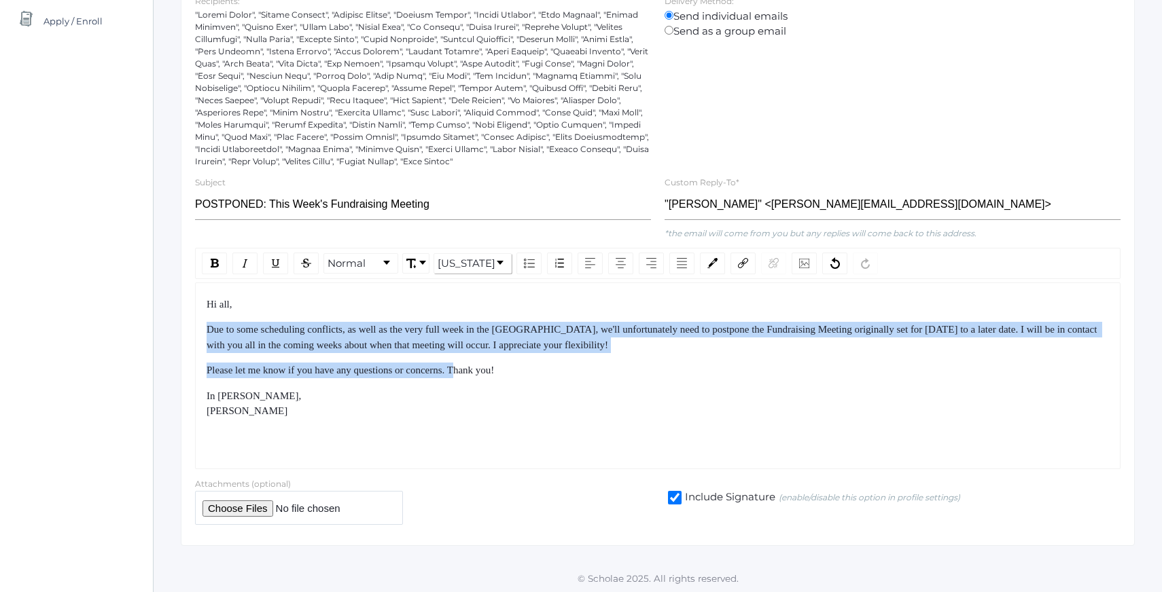
drag, startPoint x: 453, startPoint y: 332, endPoint x: 490, endPoint y: 402, distance: 79.0
click at [488, 398] on div "Hi all, Due to some scheduling conflicts, as well as the very full week in the …" at bounding box center [658, 358] width 903 height 122
click at [490, 402] on div "In [PERSON_NAME], [PERSON_NAME]" at bounding box center [658, 404] width 903 height 31
drag, startPoint x: 839, startPoint y: 327, endPoint x: 847, endPoint y: 364, distance: 38.1
click at [847, 363] on div "Hi all, Due to some scheduling conflicts, as well as the very full week in the …" at bounding box center [658, 358] width 903 height 122
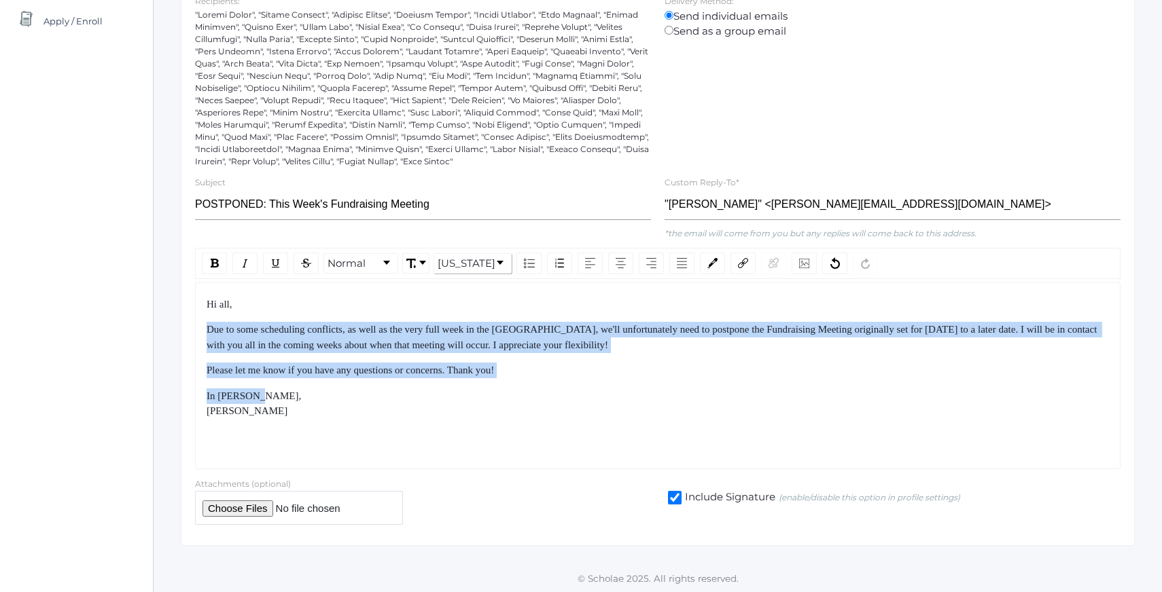
click at [847, 364] on div "Please let me know if you have any questions or concerns. Thank you!" at bounding box center [658, 371] width 903 height 16
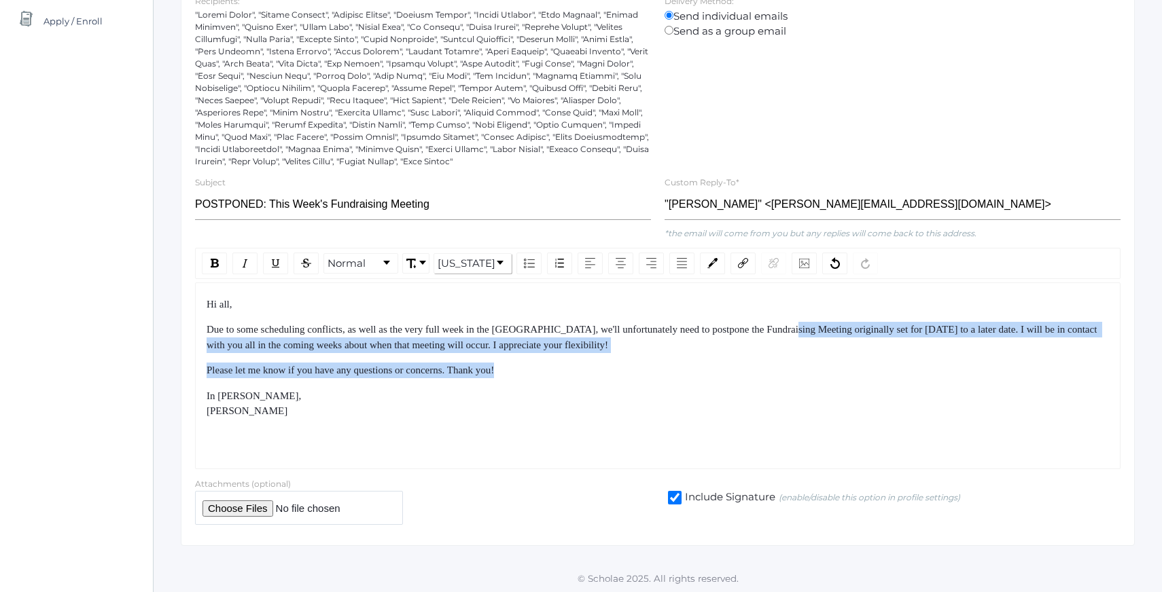
drag, startPoint x: 847, startPoint y: 364, endPoint x: 829, endPoint y: 325, distance: 43.2
click at [829, 325] on div "Hi all, Due to some scheduling conflicts, as well as the very full week in the …" at bounding box center [658, 358] width 903 height 122
click at [829, 325] on span "Due to some scheduling conflicts, as well as the very full week in the [GEOGRAP…" at bounding box center [653, 337] width 893 height 26
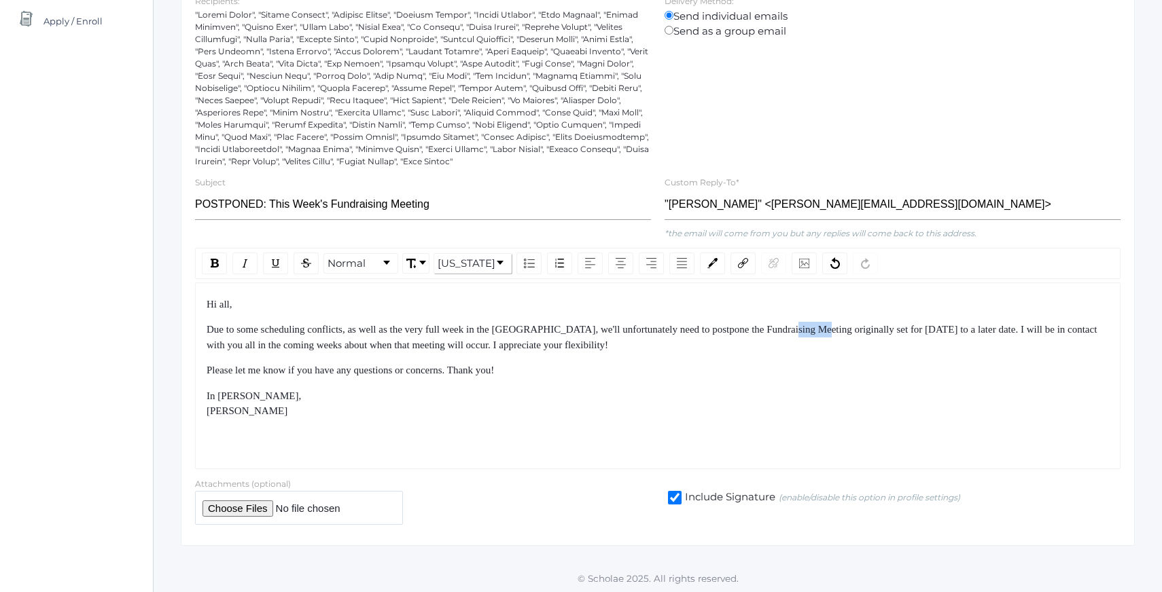
drag, startPoint x: 829, startPoint y: 325, endPoint x: 838, endPoint y: 387, distance: 62.6
click at [834, 368] on div "Hi all, Due to some scheduling conflicts, as well as the very full week in the …" at bounding box center [658, 358] width 903 height 122
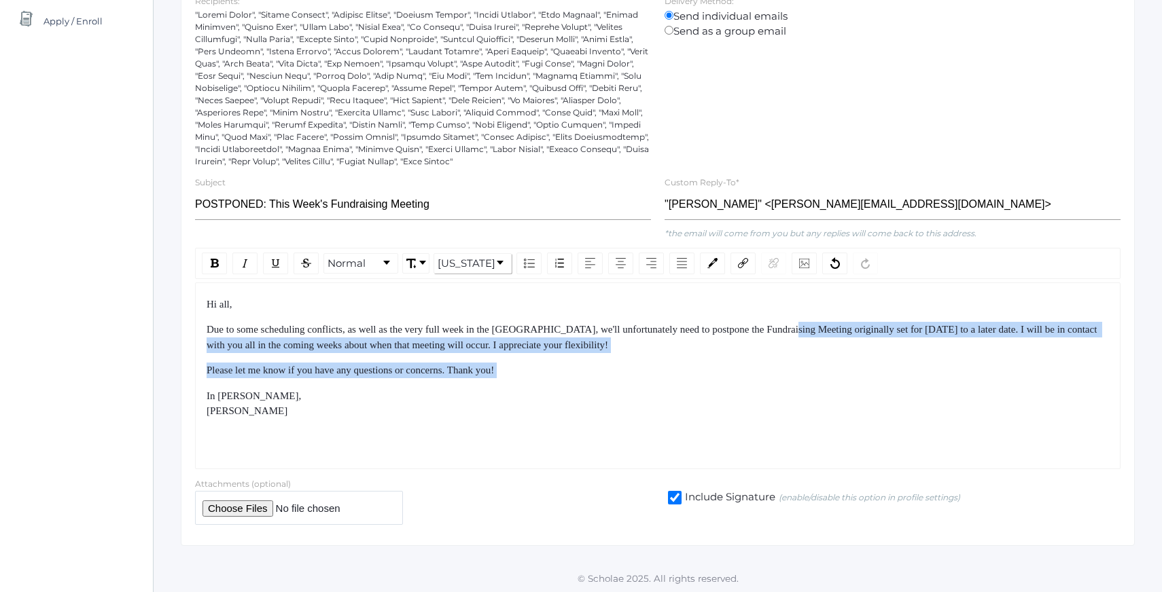
click at [838, 387] on div "Hi all, Due to some scheduling conflicts, as well as the very full week in the …" at bounding box center [658, 358] width 903 height 122
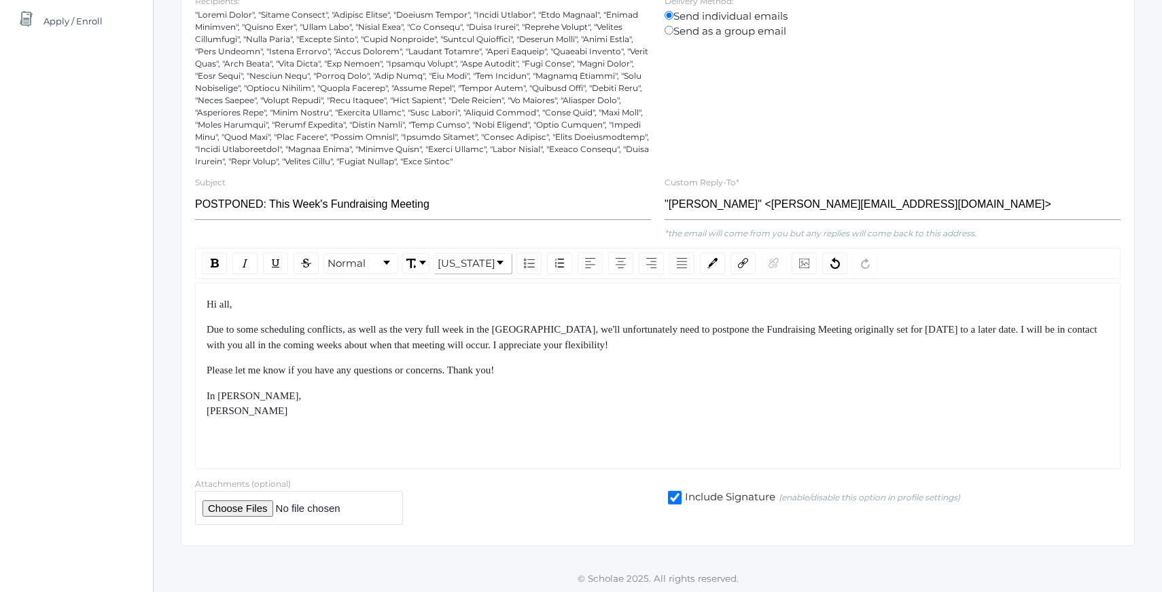
drag, startPoint x: 472, startPoint y: 440, endPoint x: 463, endPoint y: 426, distance: 15.8
click at [463, 427] on div "Hi all, Due to some scheduling conflicts, as well as the very full week in the …" at bounding box center [657, 376] width 925 height 187
click at [392, 426] on div "Hi all, Due to some scheduling conflicts, as well as the very full week in the …" at bounding box center [657, 376] width 925 height 187
click at [366, 425] on div "Hi all, Due to some scheduling conflicts, as well as the very full week in the …" at bounding box center [657, 376] width 925 height 187
click at [357, 431] on div "Hi all, Due to some scheduling conflicts, as well as the very full week in the …" at bounding box center [657, 376] width 925 height 187
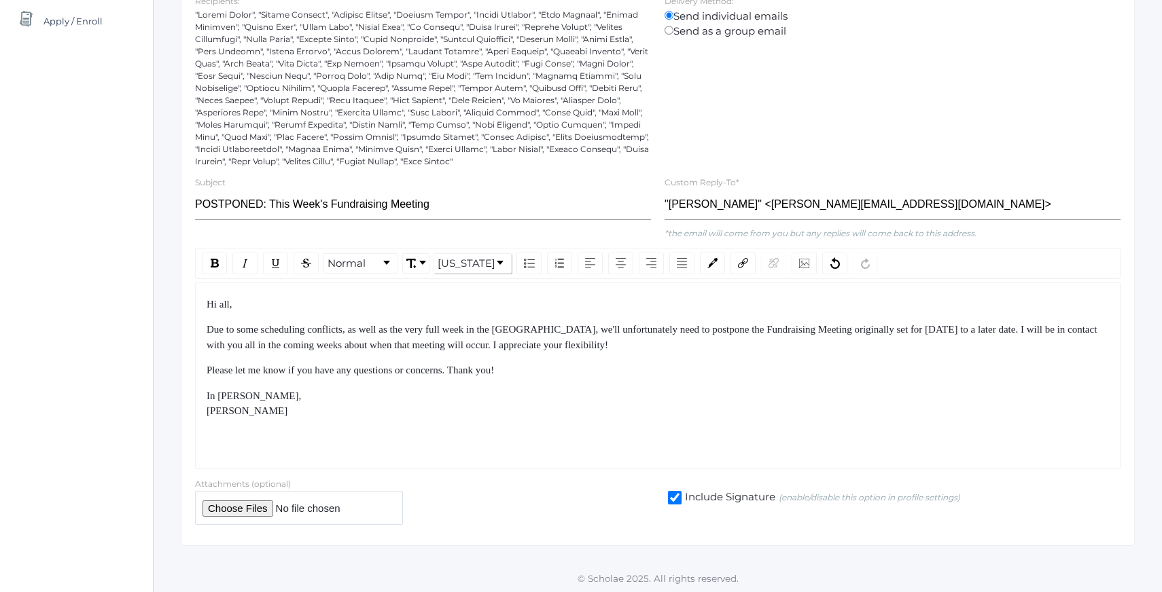
click at [301, 406] on div "In [PERSON_NAME], [PERSON_NAME]" at bounding box center [658, 404] width 903 height 31
drag, startPoint x: 302, startPoint y: 415, endPoint x: 326, endPoint y: 448, distance: 40.4
click at [326, 448] on div "Hi all, Due to some scheduling conflicts, as well as the very full week in the …" at bounding box center [657, 376] width 925 height 187
click at [317, 421] on div "Hi all, Due to some scheduling conflicts, as well as the very full week in the …" at bounding box center [657, 376] width 925 height 187
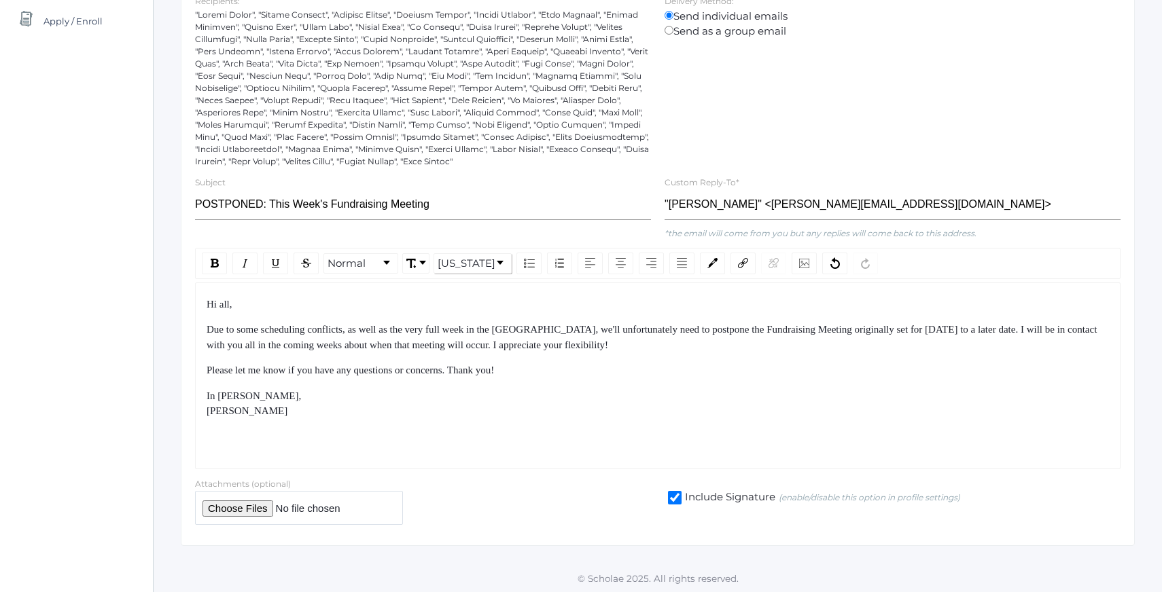
click at [317, 421] on div "Hi all, Due to some scheduling conflicts, as well as the very full week in the …" at bounding box center [657, 376] width 925 height 187
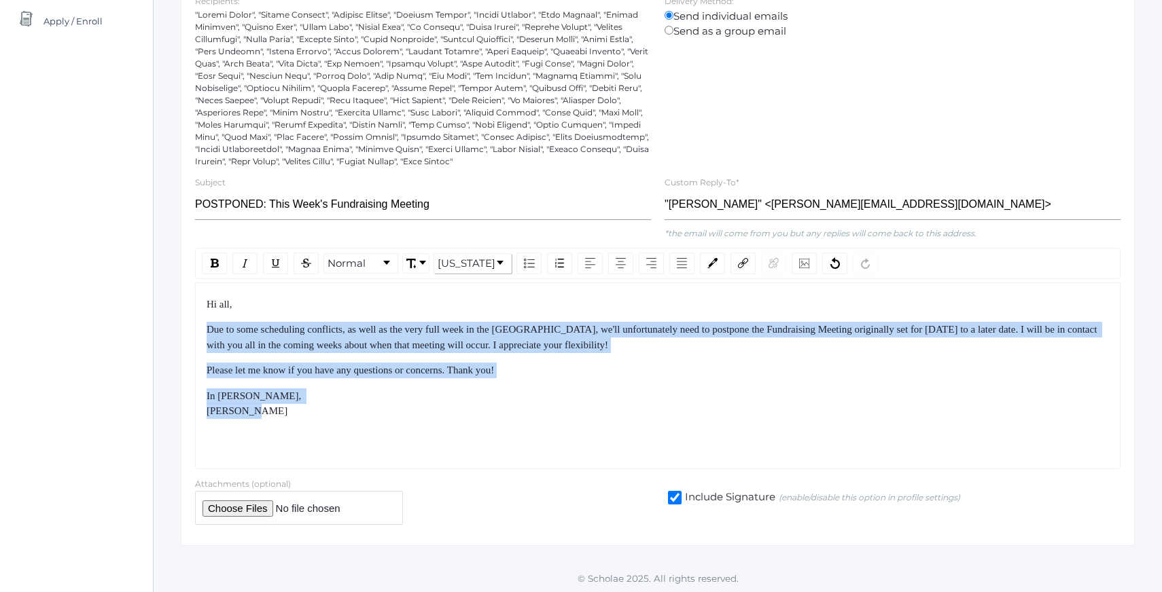
drag, startPoint x: 303, startPoint y: 416, endPoint x: 207, endPoint y: 311, distance: 142.8
click at [208, 313] on div "Hi all, Due to some scheduling conflicts, as well as the very full week in the …" at bounding box center [658, 358] width 903 height 122
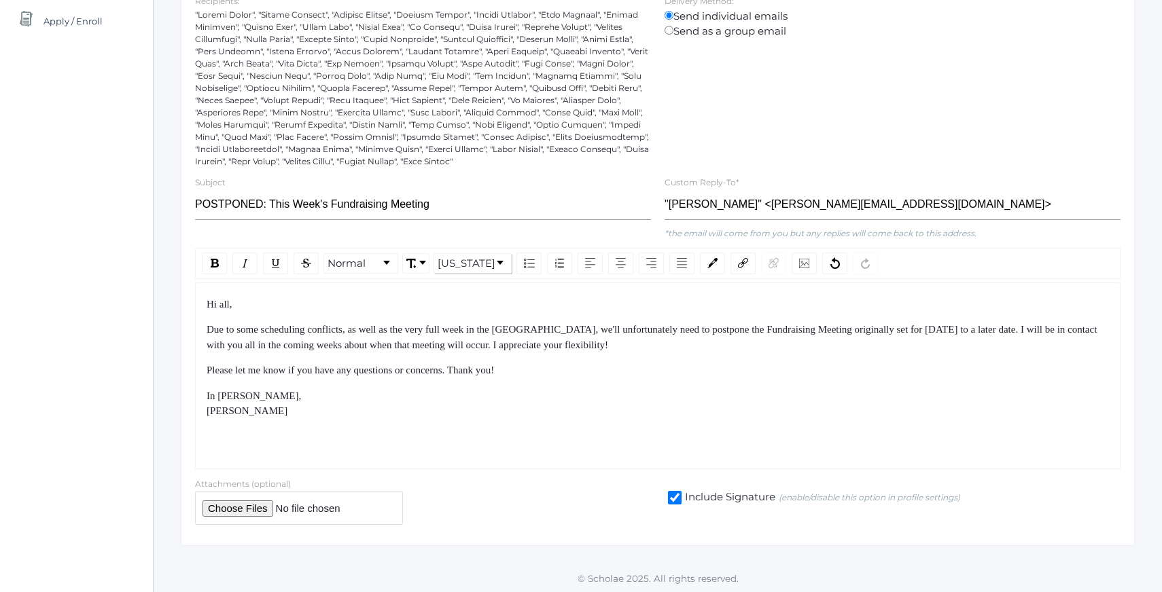
click at [207, 307] on span "Hi all," at bounding box center [220, 304] width 26 height 11
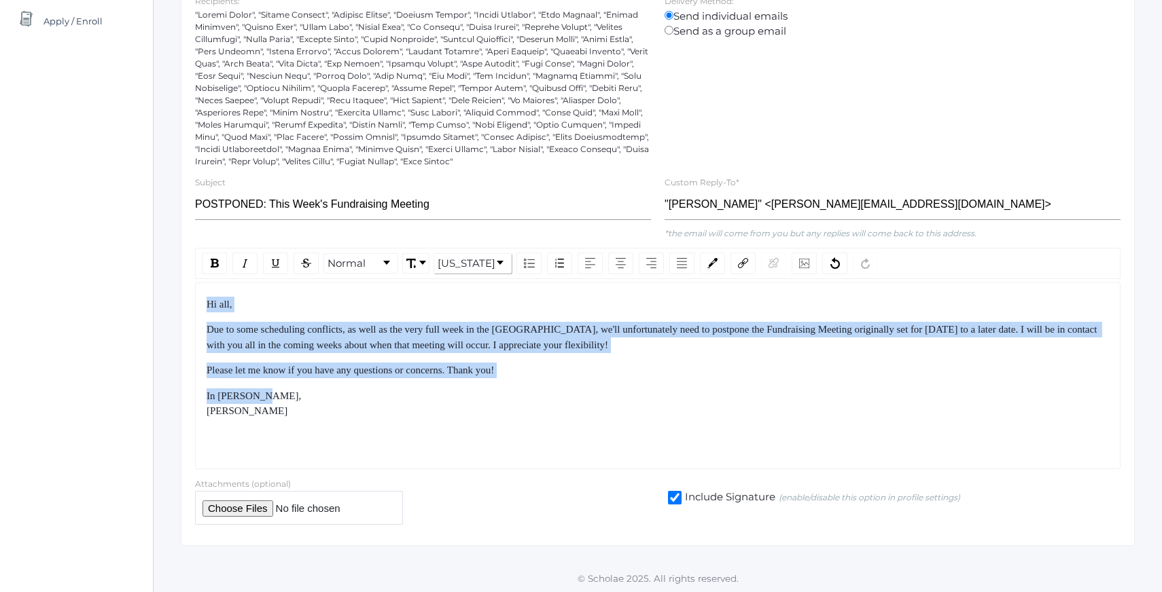
drag, startPoint x: 207, startPoint y: 307, endPoint x: 309, endPoint y: 396, distance: 135.8
click at [308, 396] on div "Hi all, Due to some scheduling conflicts, as well as the very full week in the …" at bounding box center [658, 358] width 903 height 122
click at [309, 396] on div "In [PERSON_NAME], [PERSON_NAME]" at bounding box center [658, 404] width 903 height 31
drag, startPoint x: 309, startPoint y: 396, endPoint x: 243, endPoint y: 302, distance: 115.2
click at [245, 304] on div "Hi all, Due to some scheduling conflicts, as well as the very full week in the …" at bounding box center [658, 358] width 903 height 122
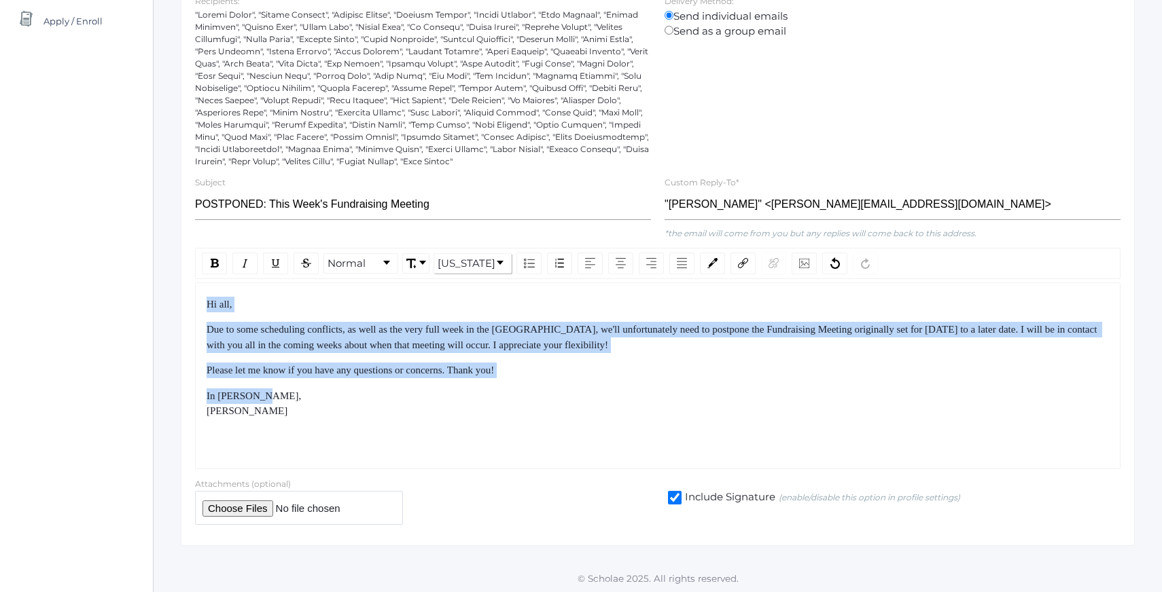
click at [243, 302] on div "Hi all," at bounding box center [658, 305] width 903 height 16
drag, startPoint x: 243, startPoint y: 302, endPoint x: 320, endPoint y: 404, distance: 127.6
click at [303, 383] on div "Hi all, Due to some scheduling conflicts, as well as the very full week in the …" at bounding box center [658, 358] width 903 height 122
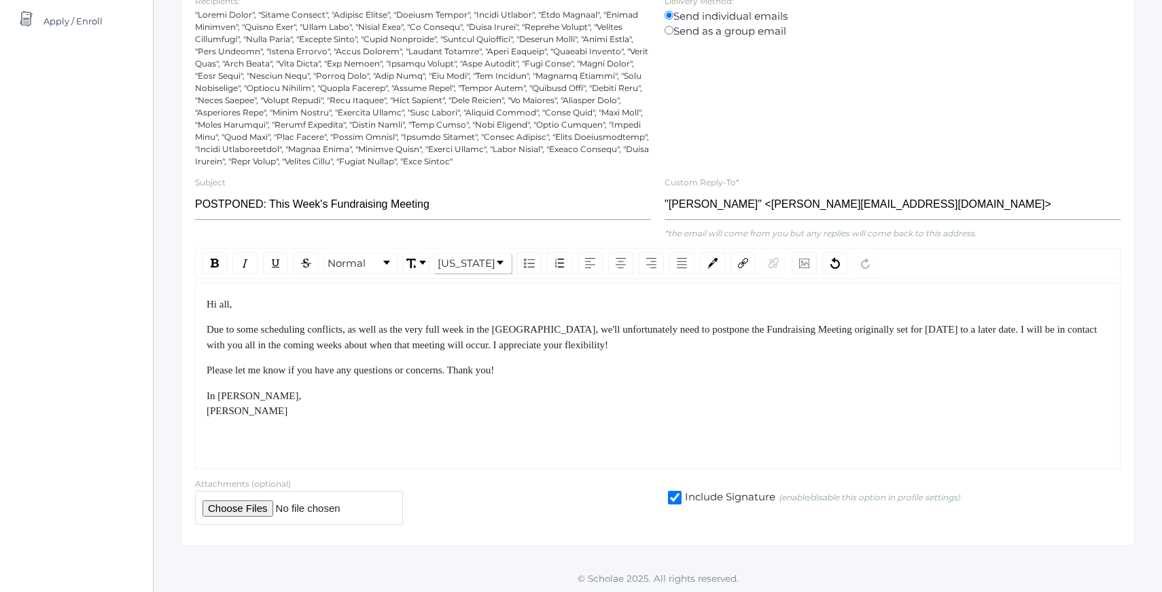
click at [320, 404] on div "In [PERSON_NAME], [PERSON_NAME]" at bounding box center [658, 404] width 903 height 31
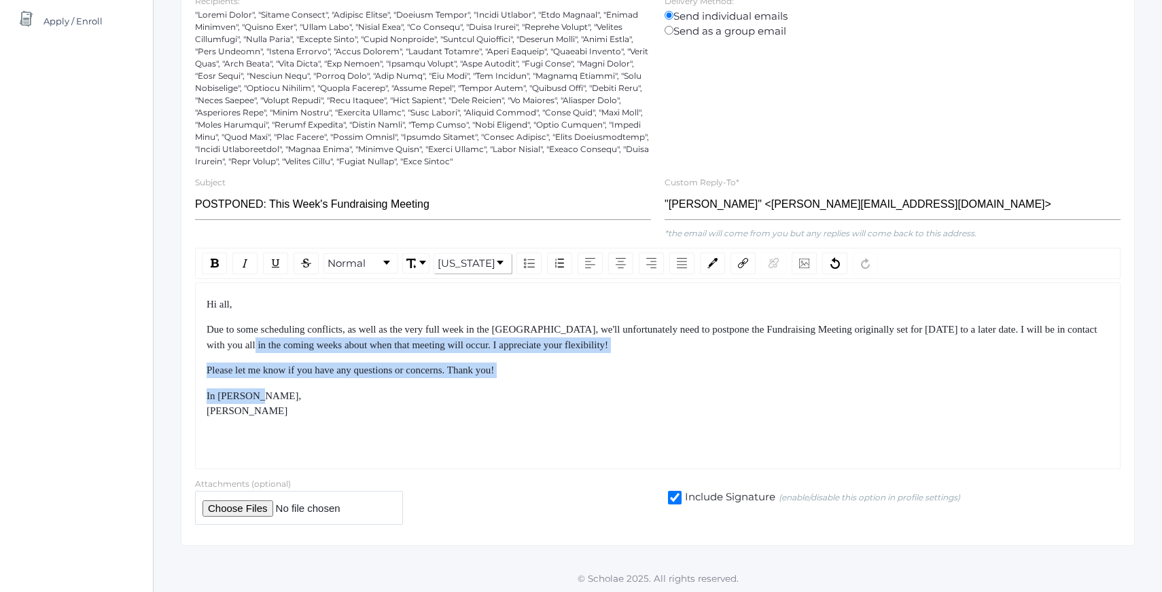
drag, startPoint x: 322, startPoint y: 351, endPoint x: 362, endPoint y: 425, distance: 84.8
click at [359, 421] on div "Hi all, Due to some scheduling conflicts, as well as the very full week in the …" at bounding box center [657, 376] width 925 height 187
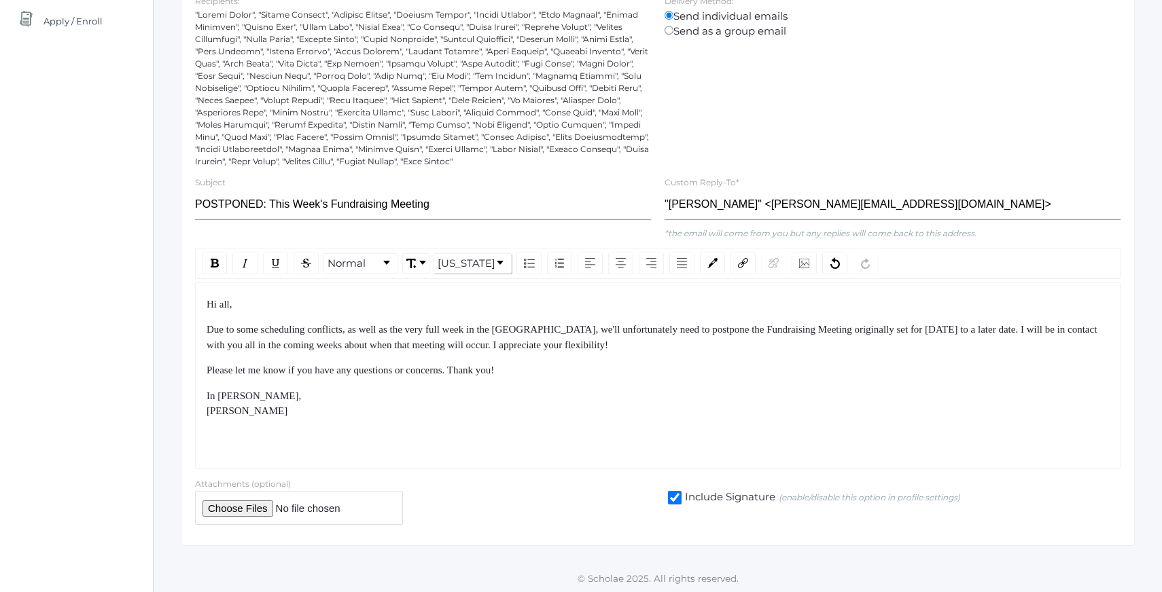
click at [362, 425] on div "Hi all, Due to some scheduling conflicts, as well as the very full week in the …" at bounding box center [657, 376] width 925 height 187
drag, startPoint x: 362, startPoint y: 425, endPoint x: 314, endPoint y: 313, distance: 122.0
click at [314, 314] on div "Hi all, Due to some scheduling conflicts, as well as the very full week in the …" at bounding box center [657, 376] width 925 height 187
click at [314, 313] on div "Hi all, Due to some scheduling conflicts, as well as the very full week in the …" at bounding box center [658, 358] width 903 height 122
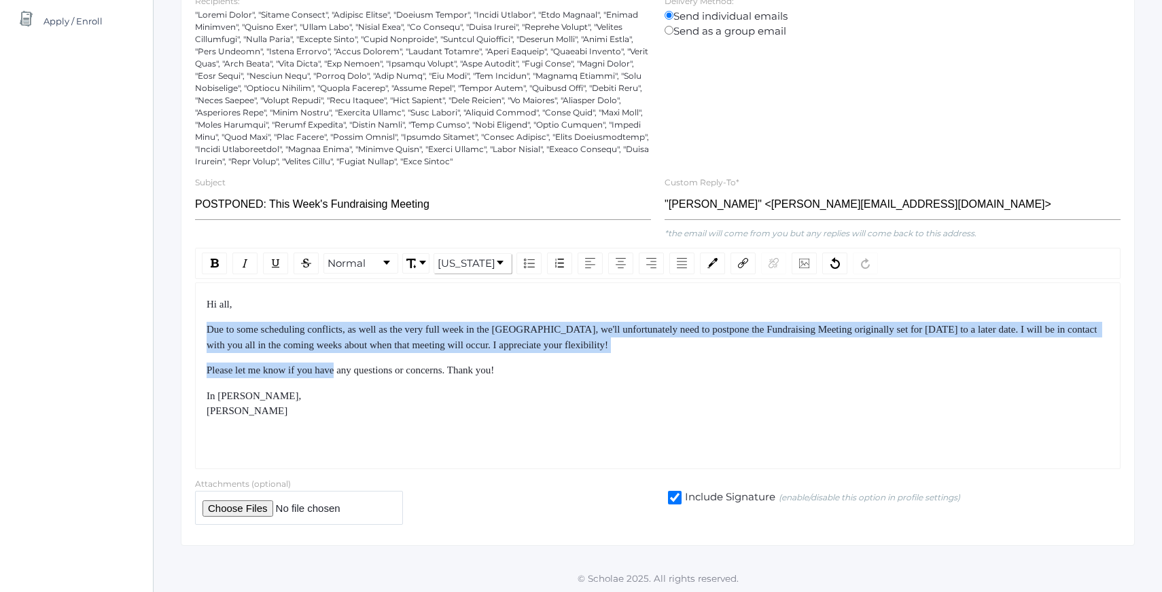
drag, startPoint x: 314, startPoint y: 313, endPoint x: 351, endPoint y: 397, distance: 91.3
click at [338, 374] on div "Hi all, Due to some scheduling conflicts, as well as the very full week in the …" at bounding box center [658, 358] width 903 height 122
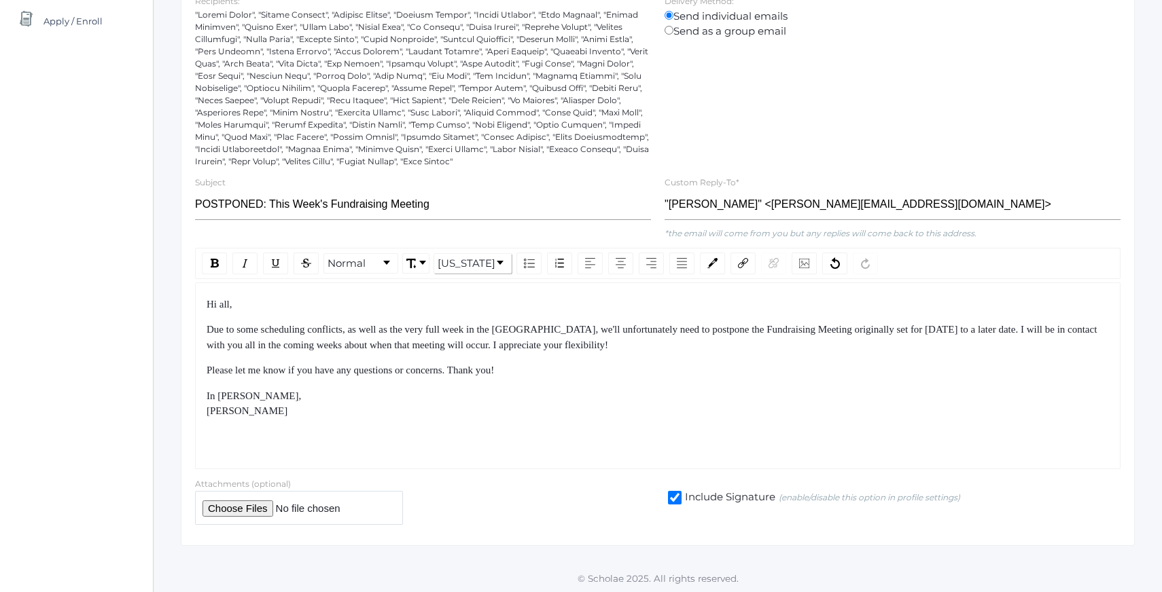
click at [353, 397] on div "In [PERSON_NAME], [PERSON_NAME]" at bounding box center [658, 404] width 903 height 31
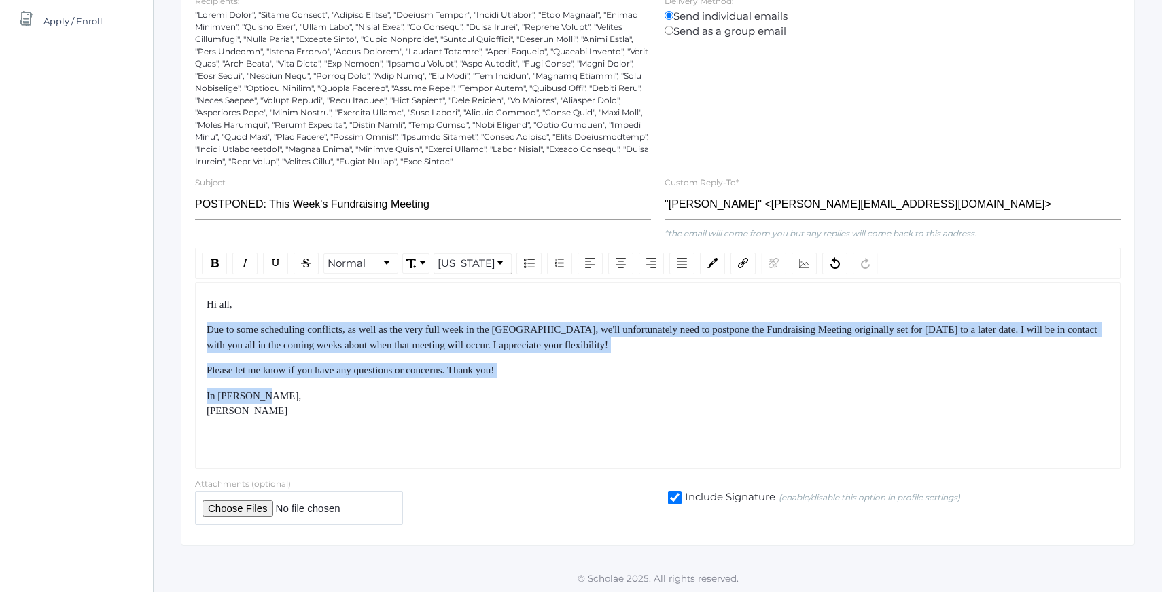
drag, startPoint x: 353, startPoint y: 397, endPoint x: 300, endPoint y: 316, distance: 96.7
click at [300, 316] on div "Hi all, Due to some scheduling conflicts, as well as the very full week in the …" at bounding box center [658, 358] width 903 height 122
click at [298, 315] on div "Hi all, Due to some scheduling conflicts, as well as the very full week in the …" at bounding box center [658, 358] width 903 height 122
drag, startPoint x: 298, startPoint y: 315, endPoint x: 346, endPoint y: 402, distance: 98.5
click at [346, 402] on div "Hi all, Due to some scheduling conflicts, as well as the very full week in the …" at bounding box center [658, 358] width 903 height 122
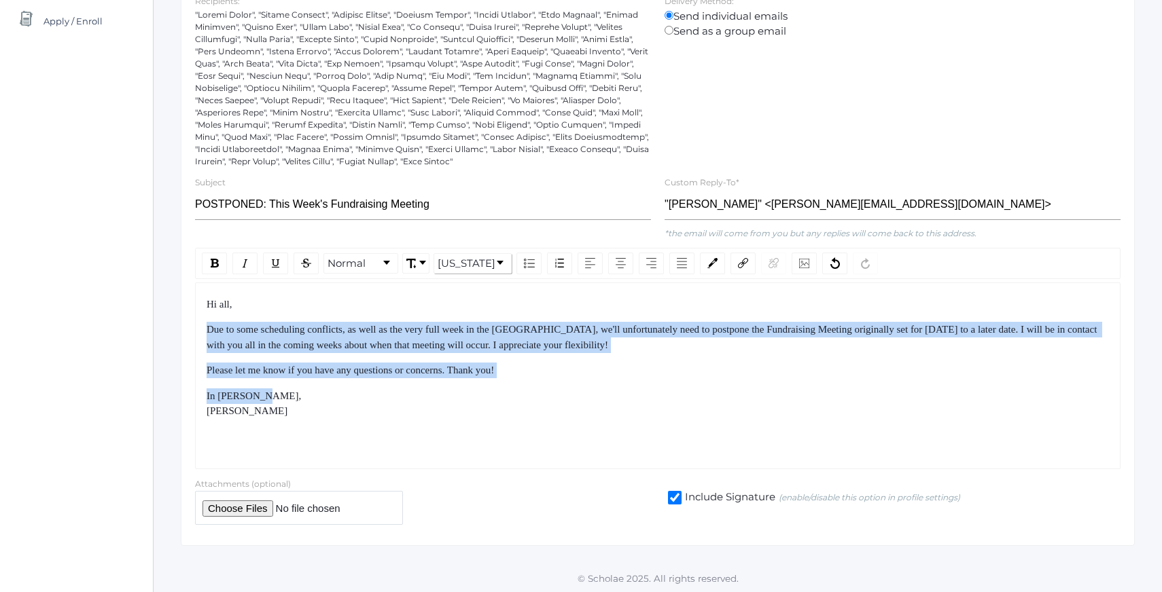
click at [347, 403] on div "In [PERSON_NAME], [PERSON_NAME]" at bounding box center [658, 404] width 903 height 31
drag, startPoint x: 347, startPoint y: 403, endPoint x: 236, endPoint y: 300, distance: 150.9
click at [238, 300] on div "Hi all, Due to some scheduling conflicts, as well as the very full week in the …" at bounding box center [658, 358] width 903 height 122
click at [236, 300] on div "Hi all," at bounding box center [658, 305] width 903 height 16
drag, startPoint x: 236, startPoint y: 300, endPoint x: 340, endPoint y: 419, distance: 157.9
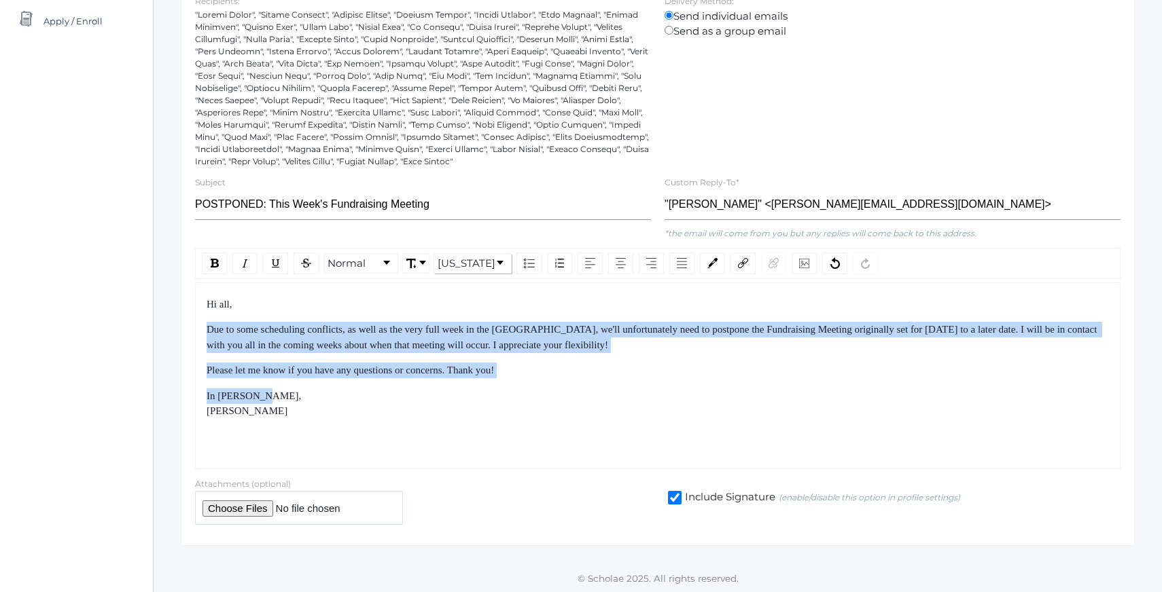
click at [339, 416] on div "Hi all, Due to some scheduling conflicts, as well as the very full week in the …" at bounding box center [658, 358] width 903 height 122
click at [340, 419] on div "In [PERSON_NAME], [PERSON_NAME]" at bounding box center [658, 404] width 903 height 31
drag, startPoint x: 340, startPoint y: 419, endPoint x: 294, endPoint y: 313, distance: 115.3
click at [294, 315] on div "Hi all, Due to some scheduling conflicts, as well as the very full week in the …" at bounding box center [658, 358] width 903 height 122
click at [294, 313] on div "Hi all, Due to some scheduling conflicts, as well as the very full week in the …" at bounding box center [658, 358] width 903 height 122
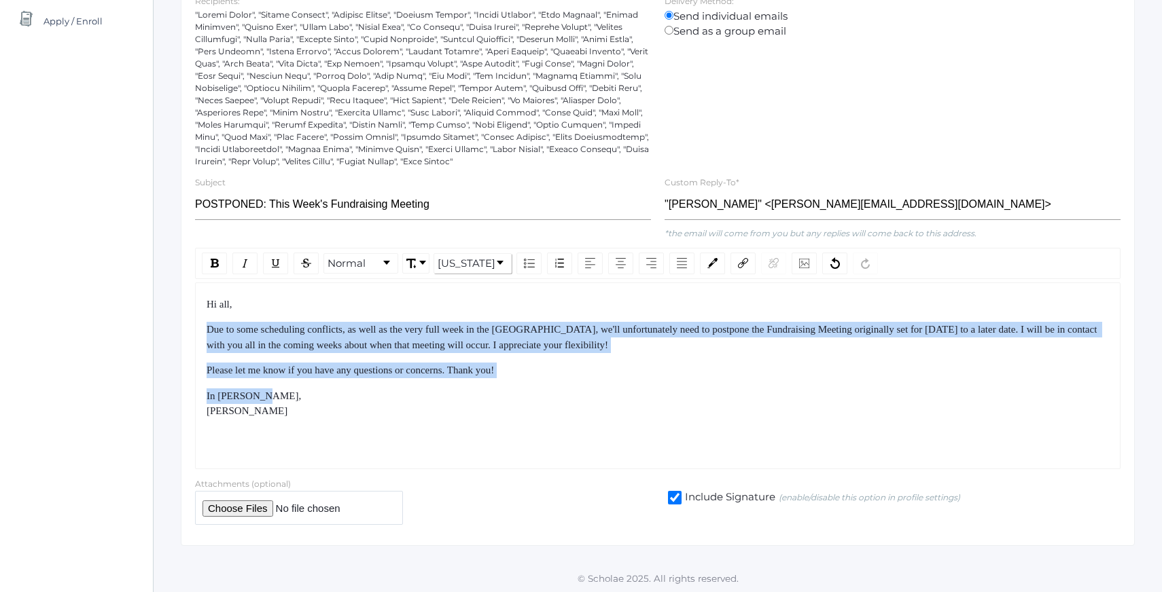
drag, startPoint x: 294, startPoint y: 313, endPoint x: 353, endPoint y: 414, distance: 117.0
click at [350, 410] on div "Hi all, Due to some scheduling conflicts, as well as the very full week in the …" at bounding box center [658, 358] width 903 height 122
click at [353, 414] on div "In [PERSON_NAME], [PERSON_NAME]" at bounding box center [658, 404] width 903 height 31
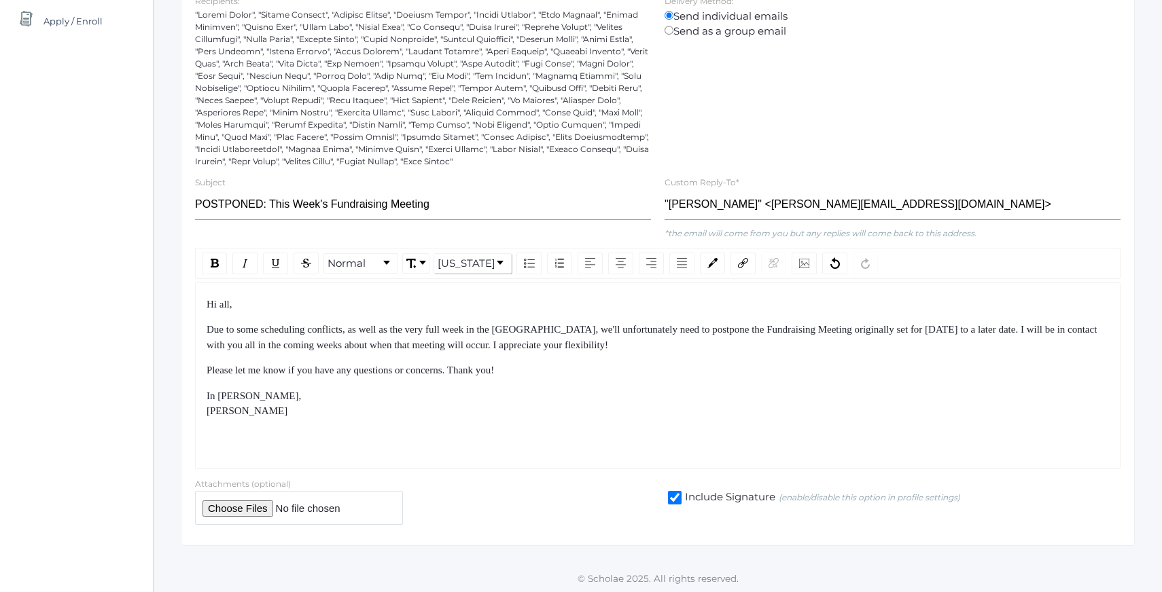
drag, startPoint x: 353, startPoint y: 414, endPoint x: 353, endPoint y: 388, distance: 25.8
click at [353, 407] on div "In [PERSON_NAME], [PERSON_NAME]" at bounding box center [658, 404] width 903 height 31
drag, startPoint x: 382, startPoint y: 315, endPoint x: 401, endPoint y: 376, distance: 63.4
click at [399, 368] on div "Hi all, Due to some scheduling conflicts, as well as the very full week in the …" at bounding box center [658, 358] width 903 height 122
click at [401, 376] on span "Please let me know if you have any questions or concerns. Thank you!" at bounding box center [350, 370] width 287 height 11
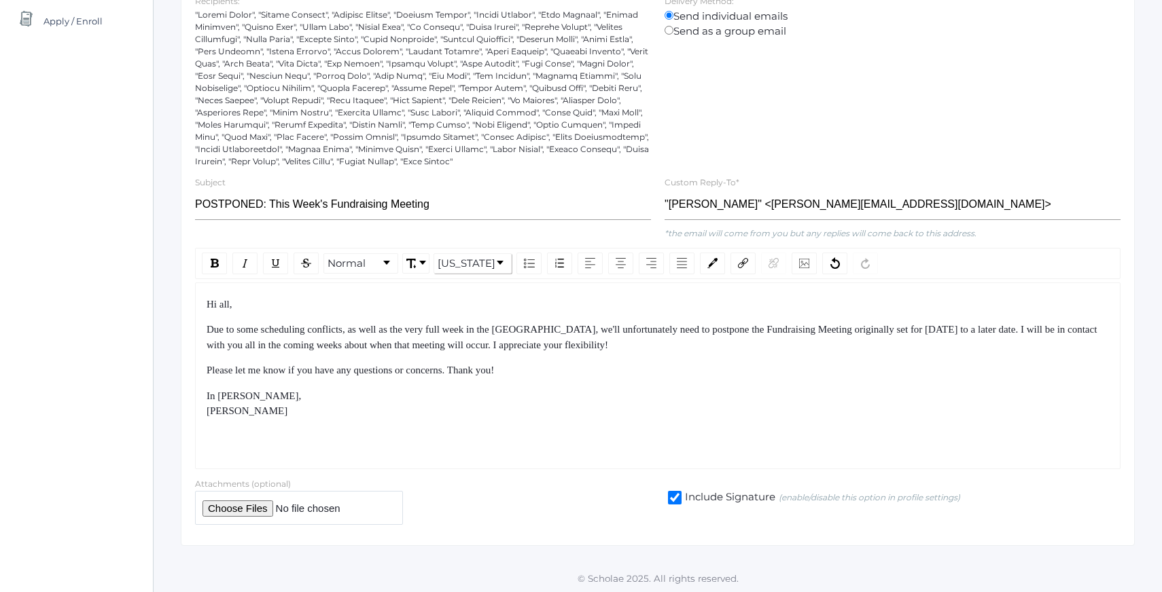
drag, startPoint x: 399, startPoint y: 371, endPoint x: 382, endPoint y: 297, distance: 76.1
click at [382, 297] on div "Hi all, Due to some scheduling conflicts, as well as the very full week in the …" at bounding box center [658, 358] width 903 height 122
click at [380, 295] on div "Hi all, Due to some scheduling conflicts, as well as the very full week in the …" at bounding box center [657, 376] width 925 height 187
drag, startPoint x: 380, startPoint y: 295, endPoint x: 438, endPoint y: 427, distance: 143.9
click at [437, 423] on div "Hi all, Due to some scheduling conflicts, as well as the very full week in the …" at bounding box center [657, 376] width 925 height 187
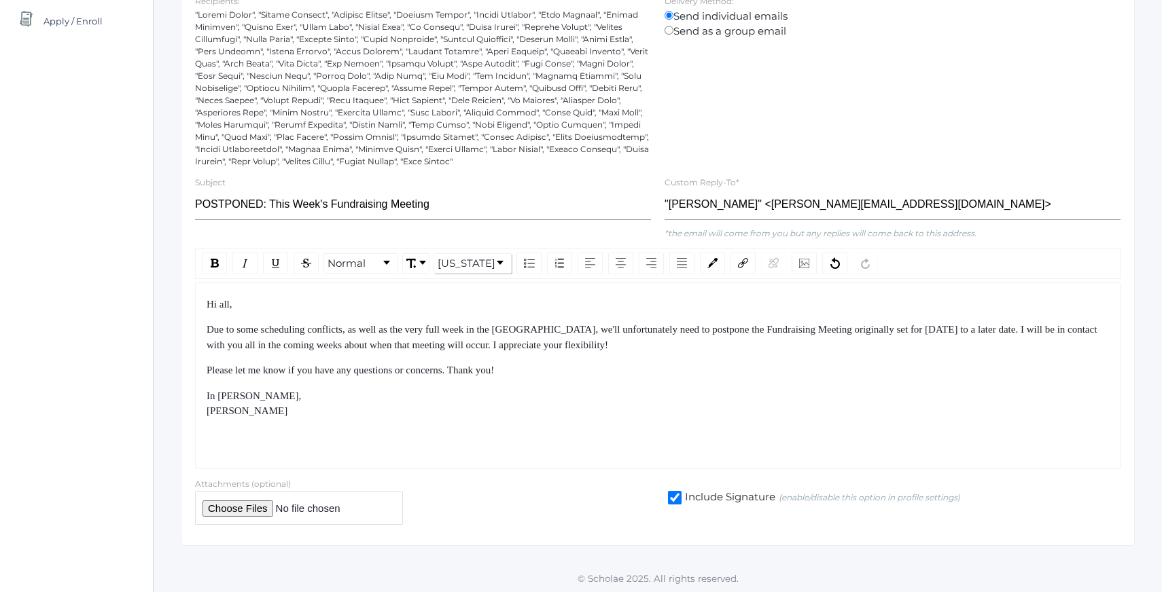
click at [438, 427] on div "Hi all, Due to some scheduling conflicts, as well as the very full week in the …" at bounding box center [657, 376] width 925 height 187
drag, startPoint x: 438, startPoint y: 427, endPoint x: 412, endPoint y: 296, distance: 133.6
click at [412, 297] on div "Hi all, Due to some scheduling conflicts, as well as the very full week in the …" at bounding box center [657, 376] width 925 height 187
click at [412, 296] on div "Hi all, Due to some scheduling conflicts, as well as the very full week in the …" at bounding box center [657, 376] width 925 height 187
click at [410, 317] on div "Hi all, Due to some scheduling conflicts, as well as the very full week in the …" at bounding box center [658, 358] width 903 height 122
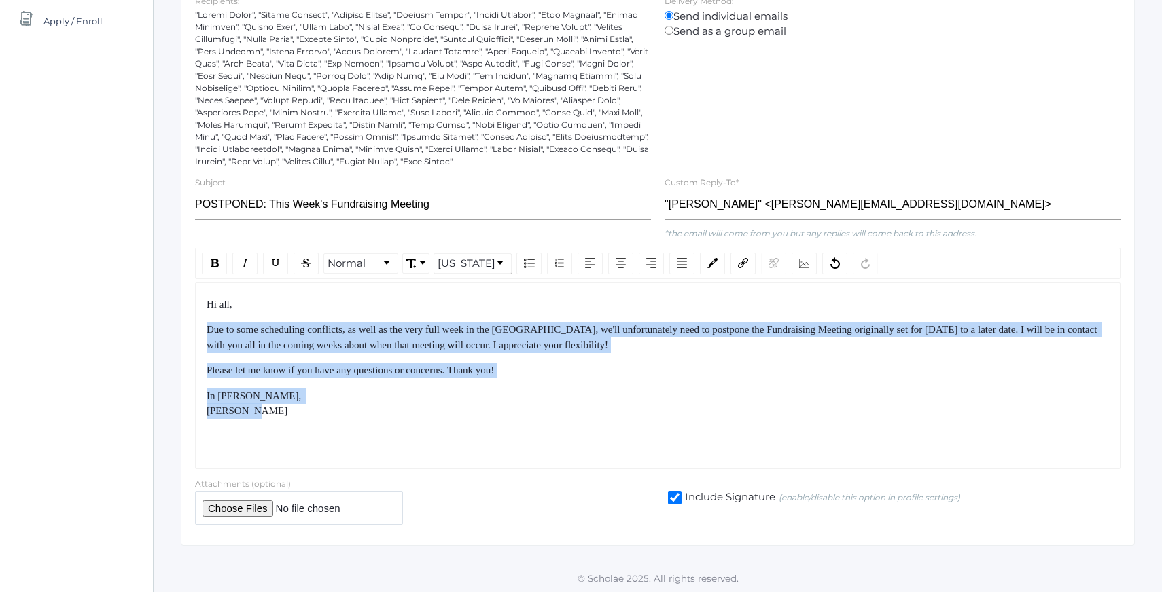
drag, startPoint x: 410, startPoint y: 317, endPoint x: 456, endPoint y: 409, distance: 102.4
click at [454, 404] on div "Hi all, Due to some scheduling conflicts, as well as the very full week in the …" at bounding box center [658, 358] width 903 height 122
click at [456, 409] on div "In [PERSON_NAME], [PERSON_NAME]" at bounding box center [658, 404] width 903 height 31
drag, startPoint x: 412, startPoint y: 301, endPoint x: 469, endPoint y: 409, distance: 121.9
click at [467, 407] on div "Hi all, Due to some scheduling conflicts, as well as the very full week in the …" at bounding box center [658, 358] width 903 height 122
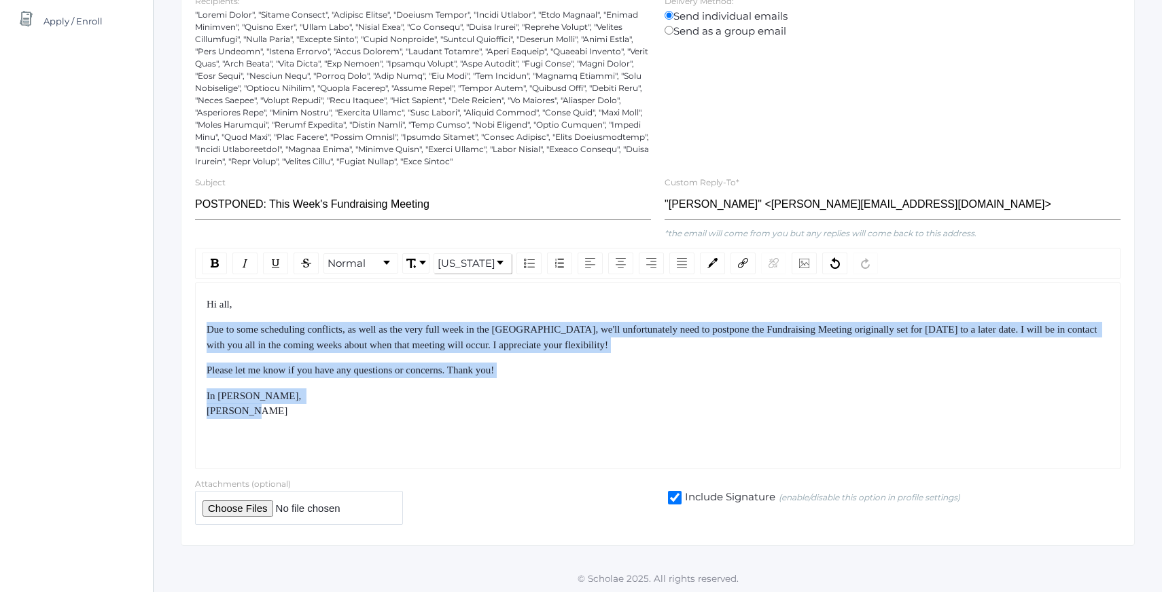
click at [469, 409] on div "In [PERSON_NAME], [PERSON_NAME]" at bounding box center [658, 404] width 903 height 31
drag, startPoint x: 469, startPoint y: 409, endPoint x: 417, endPoint y: 313, distance: 108.8
click at [418, 315] on div "Hi all, Due to some scheduling conflicts, as well as the very full week in the …" at bounding box center [658, 358] width 903 height 122
click at [417, 313] on div "Hi all, Due to some scheduling conflicts, as well as the very full week in the …" at bounding box center [658, 358] width 903 height 122
drag, startPoint x: 417, startPoint y: 313, endPoint x: 460, endPoint y: 429, distance: 123.2
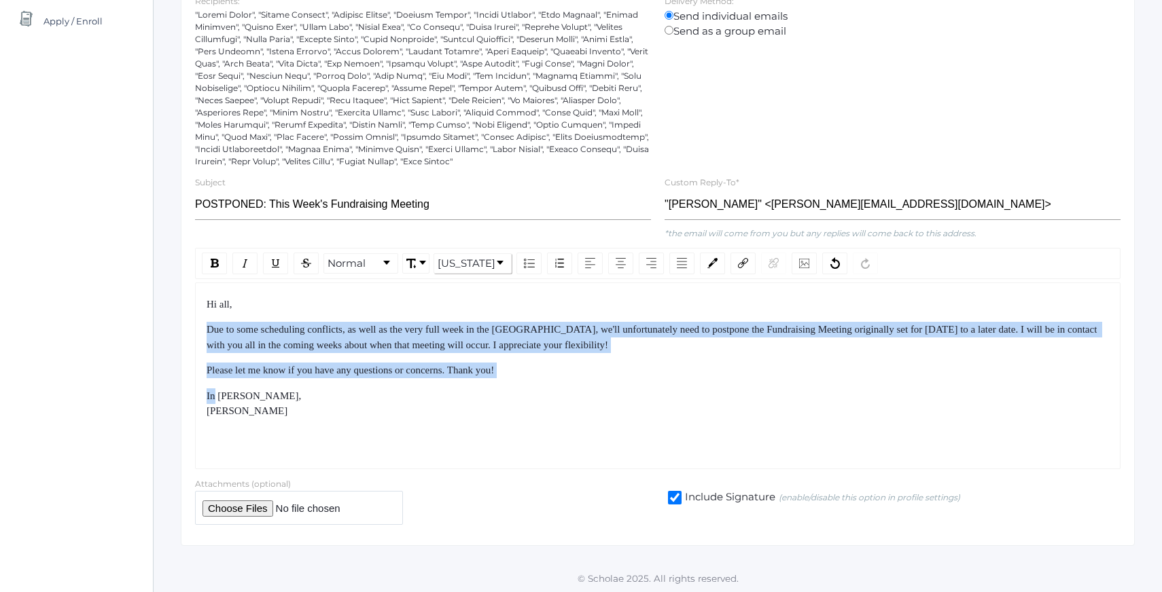
click at [460, 429] on div "Hi all, Due to some scheduling conflicts, as well as the very full week in the …" at bounding box center [657, 376] width 925 height 187
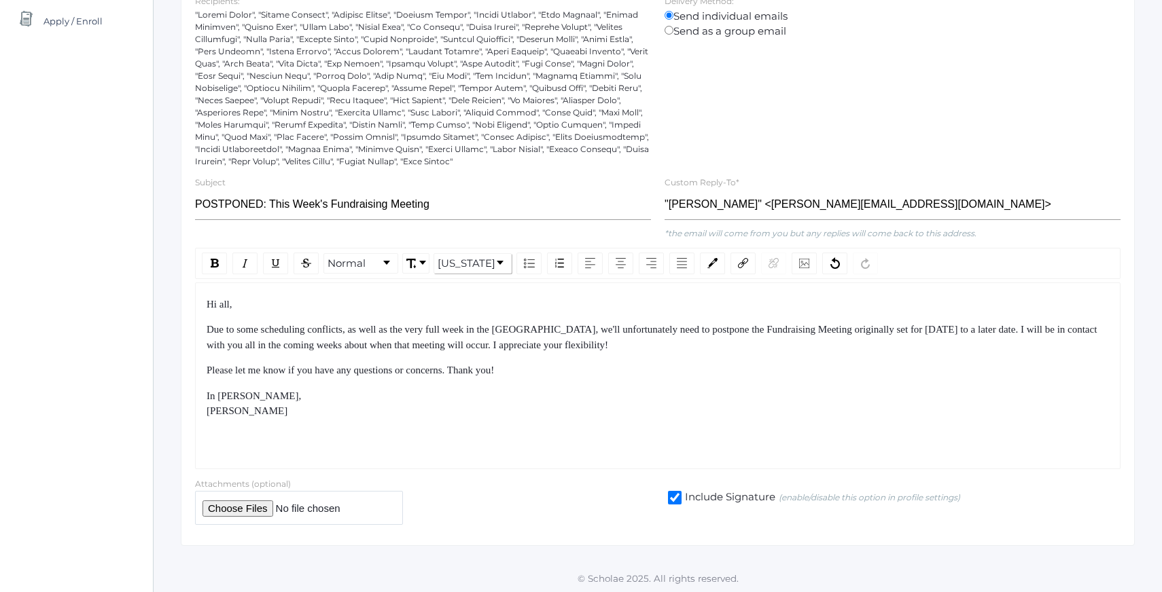
click at [465, 436] on div "Hi all, Due to some scheduling conflicts, as well as the very full week in the …" at bounding box center [657, 376] width 925 height 187
click at [452, 396] on div "In [PERSON_NAME], [PERSON_NAME]" at bounding box center [658, 404] width 903 height 31
click at [229, 347] on span "Due to some scheduling conflicts, as well as the very full week in the [GEOGRAP…" at bounding box center [653, 337] width 893 height 26
drag, startPoint x: 240, startPoint y: 325, endPoint x: 262, endPoint y: 344, distance: 29.4
click at [244, 326] on span "Due to some scheduling conflicts, as well as the very full week in the [GEOGRAP…" at bounding box center [653, 337] width 893 height 26
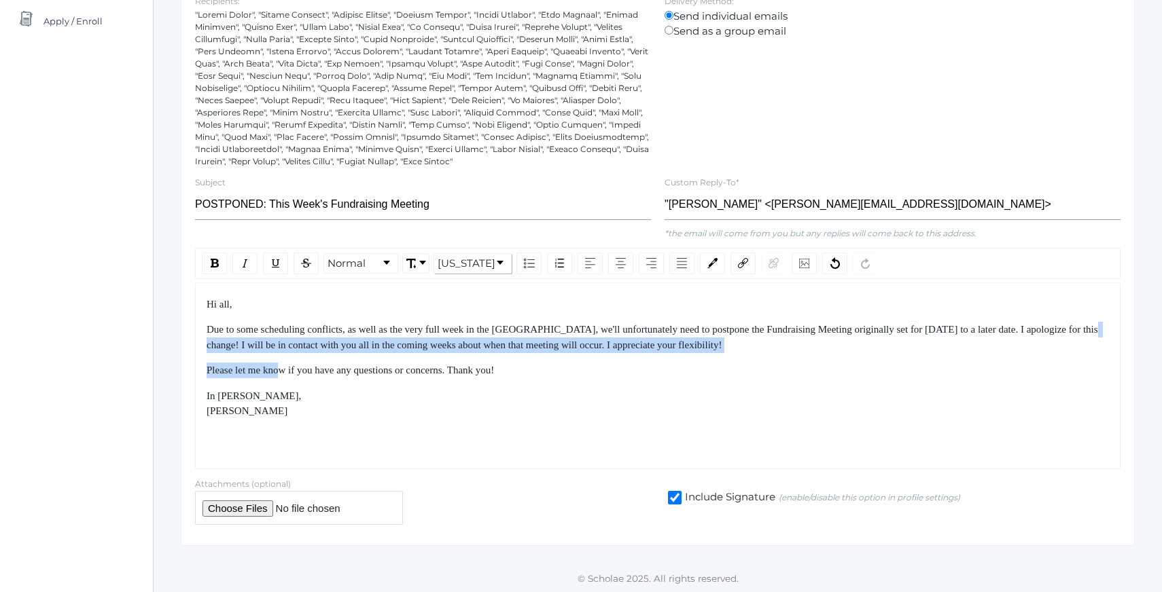
drag, startPoint x: 282, startPoint y: 374, endPoint x: 265, endPoint y: 331, distance: 46.1
click at [266, 333] on div "Hi all, Due to some scheduling conflicts, as well as the very full week in the …" at bounding box center [658, 358] width 903 height 122
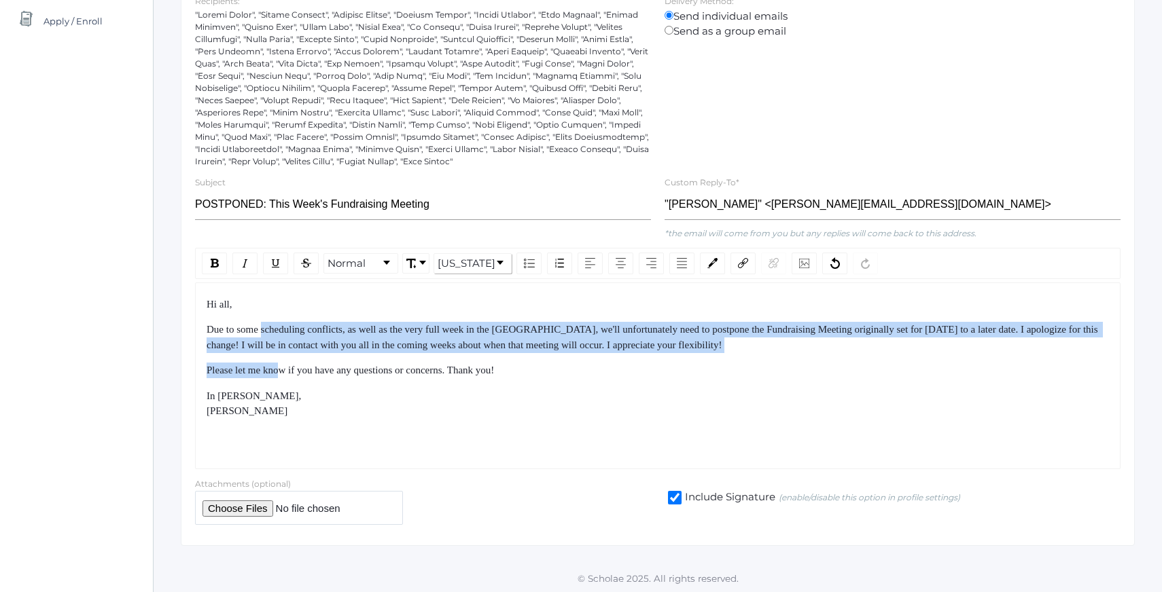
click at [265, 331] on span "Due to some scheduling conflicts, as well as the very full week in the [GEOGRAP…" at bounding box center [653, 337] width 893 height 26
drag, startPoint x: 265, startPoint y: 331, endPoint x: 309, endPoint y: 387, distance: 71.6
click at [304, 380] on div "Hi all, Due to some scheduling conflicts, as well as the very full week in the …" at bounding box center [658, 358] width 903 height 122
click at [309, 387] on div "Hi all, Due to some scheduling conflicts, as well as the very full week in the …" at bounding box center [658, 358] width 903 height 122
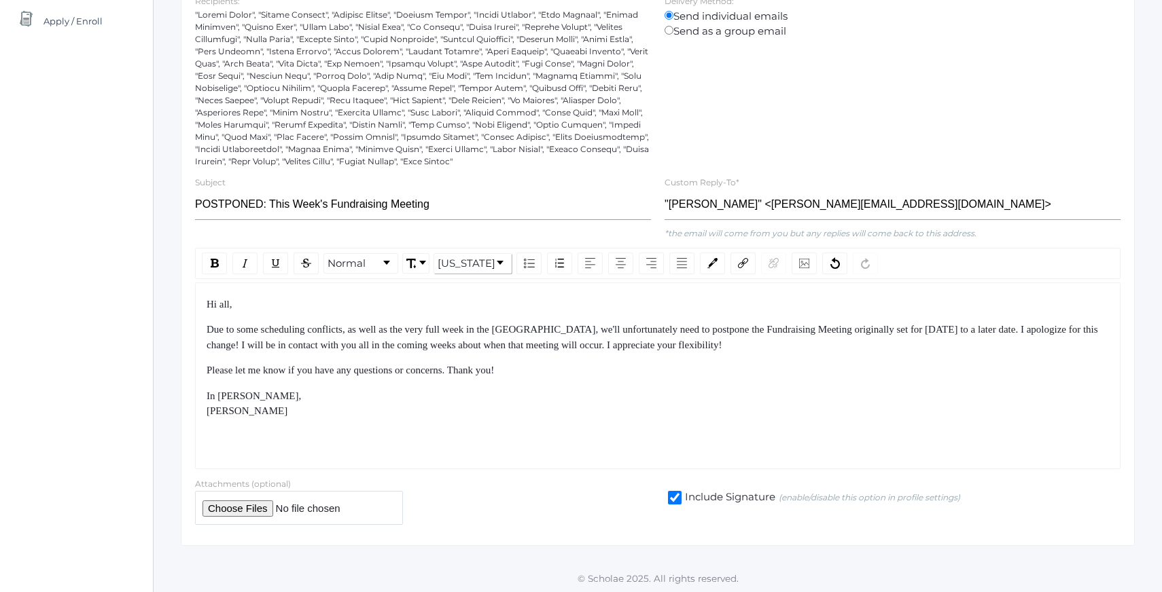
drag, startPoint x: 745, startPoint y: 324, endPoint x: 756, endPoint y: 342, distance: 20.4
click at [753, 340] on div "Hi all, Due to some scheduling conflicts, as well as the very full week in the …" at bounding box center [658, 358] width 903 height 122
click at [756, 342] on span "Due to some scheduling conflicts, as well as the very full week in the [GEOGRAP…" at bounding box center [653, 337] width 893 height 26
click at [896, 338] on div "Due to some scheduling conflicts, as well as the very full week in the [GEOGRAP…" at bounding box center [658, 337] width 903 height 31
drag, startPoint x: 741, startPoint y: 327, endPoint x: 777, endPoint y: 395, distance: 76.6
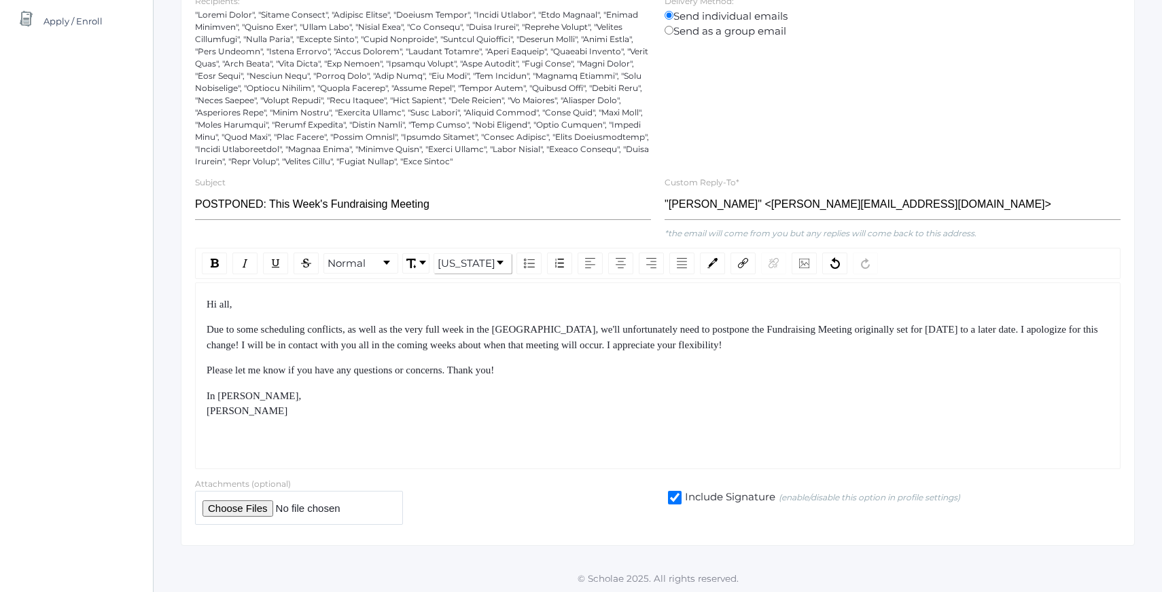
click at [777, 395] on div "Hi all, Due to some scheduling conflicts, as well as the very full week in the …" at bounding box center [658, 358] width 903 height 122
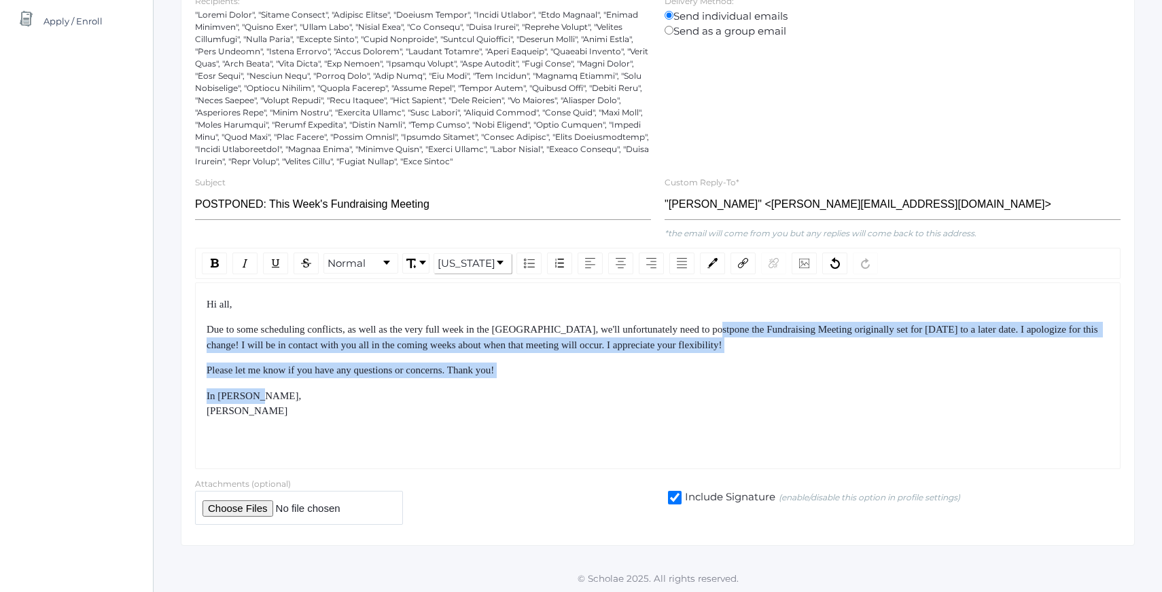
click at [782, 403] on div "In [PERSON_NAME], [PERSON_NAME]" at bounding box center [658, 404] width 903 height 31
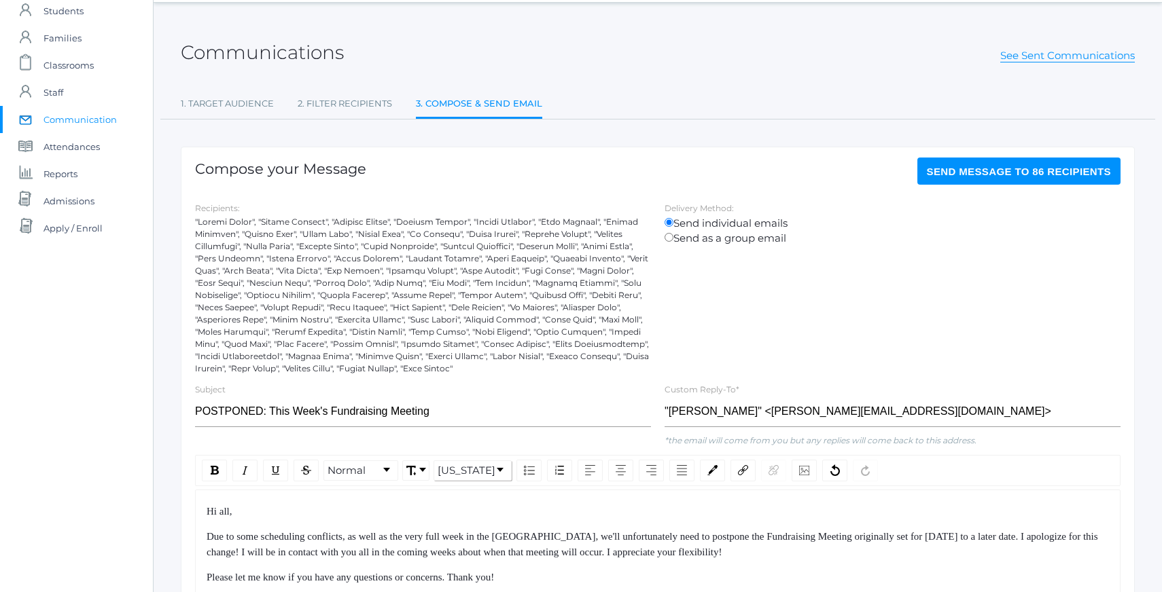
scroll to position [0, 0]
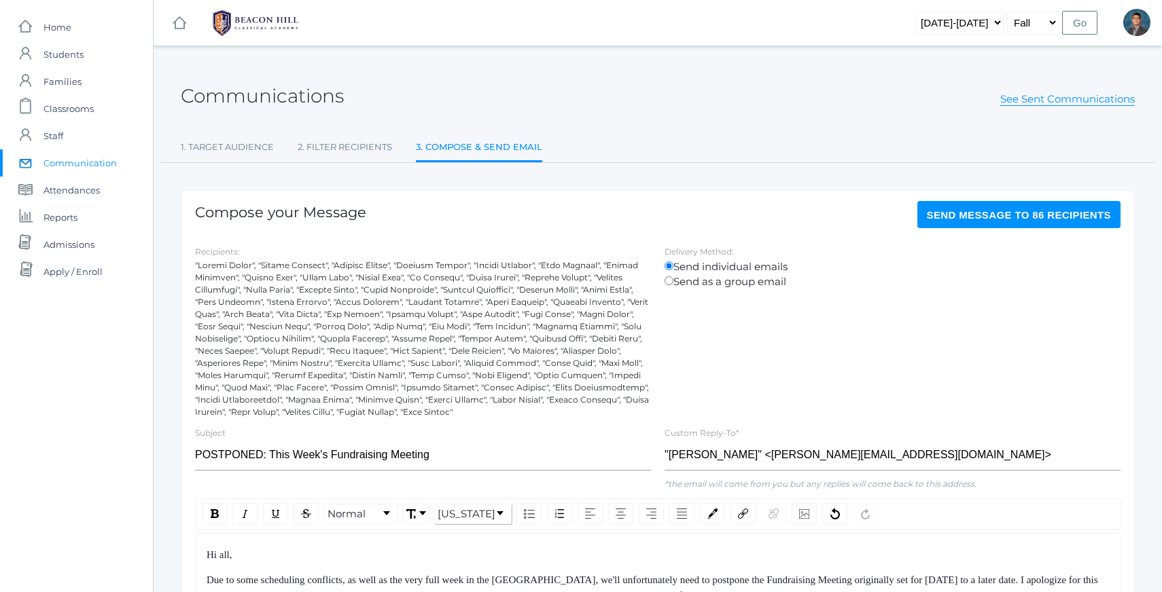
click at [972, 214] on span "Send Message to 86 recipients" at bounding box center [1019, 215] width 185 height 12
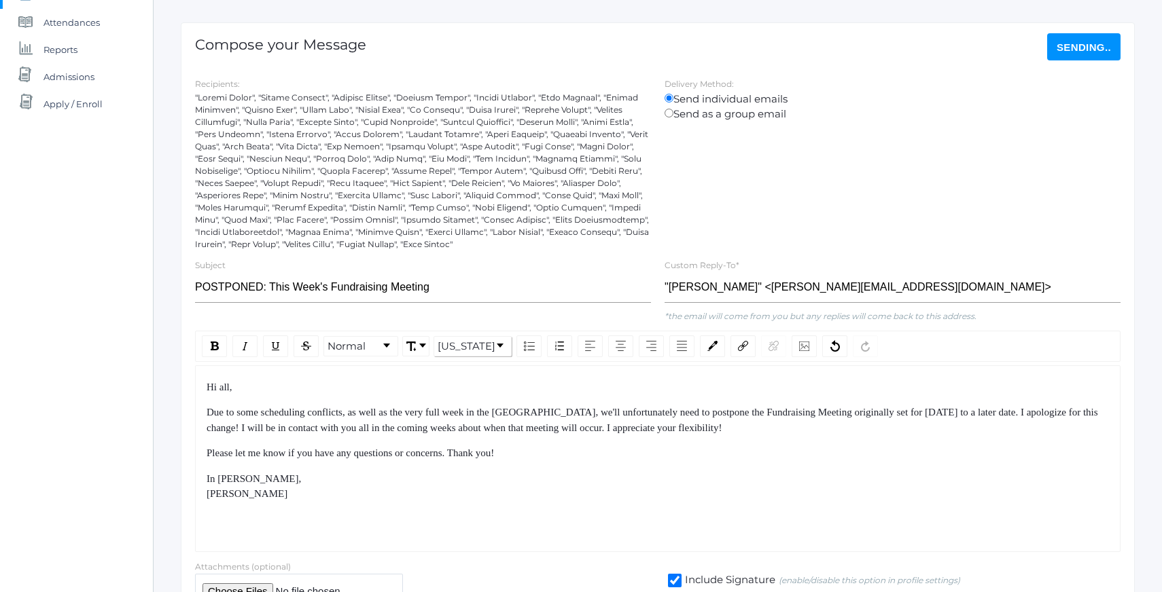
scroll to position [168, 0]
